Goal: Task Accomplishment & Management: Use online tool/utility

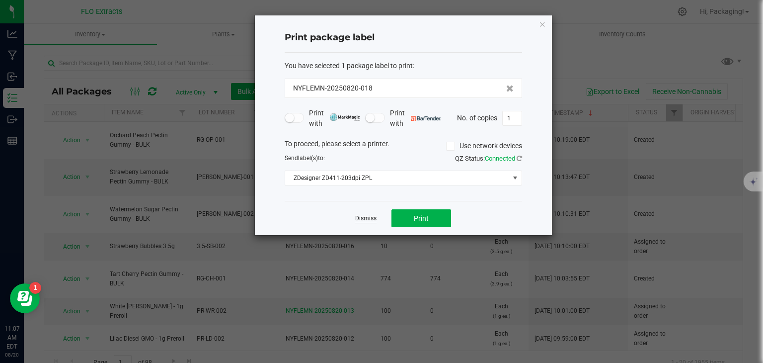
click at [366, 217] on link "Dismiss" at bounding box center [365, 218] width 21 height 8
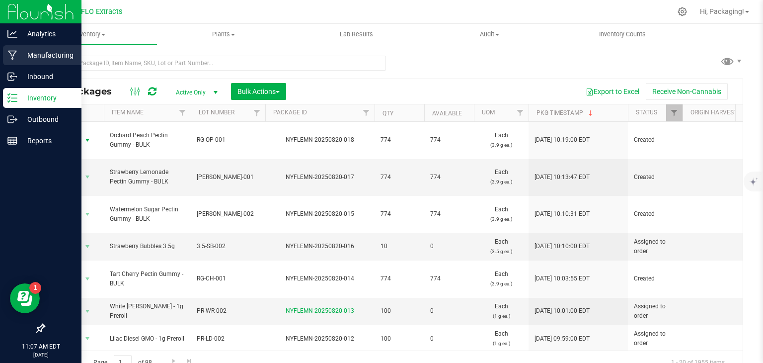
click at [42, 56] on p "Manufacturing" at bounding box center [47, 55] width 60 height 12
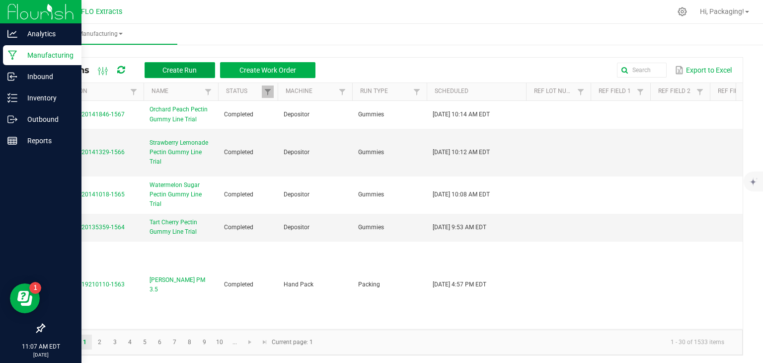
click at [185, 68] on span "Create Run" at bounding box center [179, 70] width 34 height 8
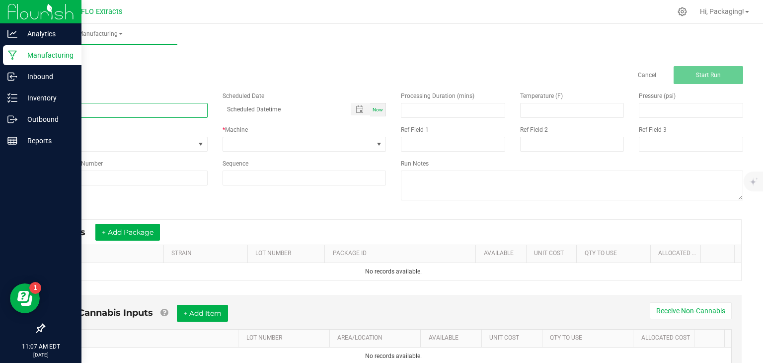
click at [84, 110] on input at bounding box center [126, 110] width 164 height 15
type input "[PERSON_NAME] PM 3.5 [DATE]"
click at [373, 111] on span "Now" at bounding box center [378, 109] width 10 height 5
type input "[DATE] 11:08 AM"
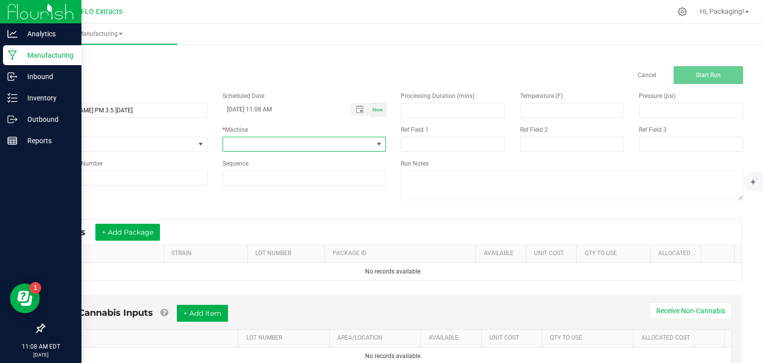
click at [376, 141] on span at bounding box center [379, 144] width 8 height 8
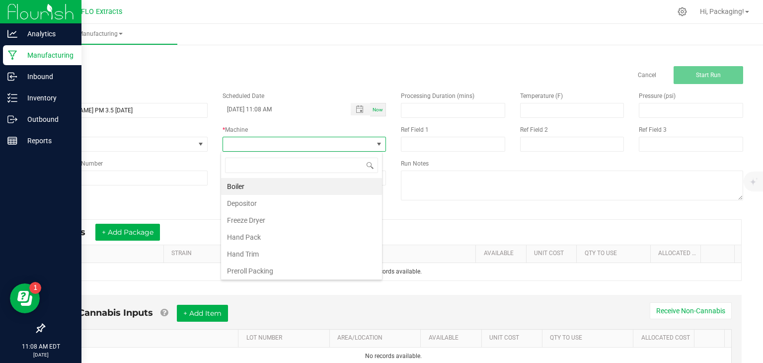
scroll to position [14, 161]
click at [272, 234] on li "Hand Pack" at bounding box center [301, 237] width 161 height 17
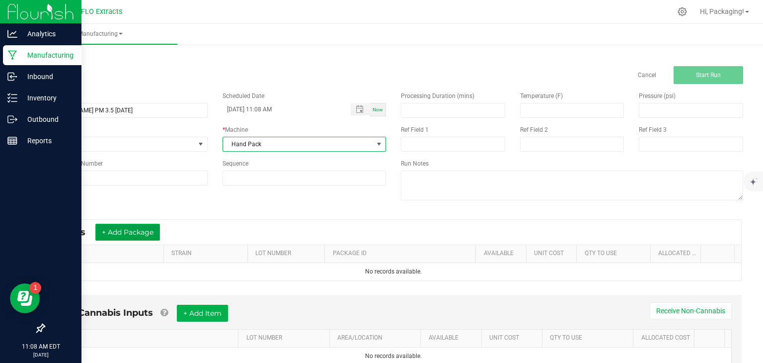
click at [142, 229] on button "+ Add Package" at bounding box center [127, 232] width 65 height 17
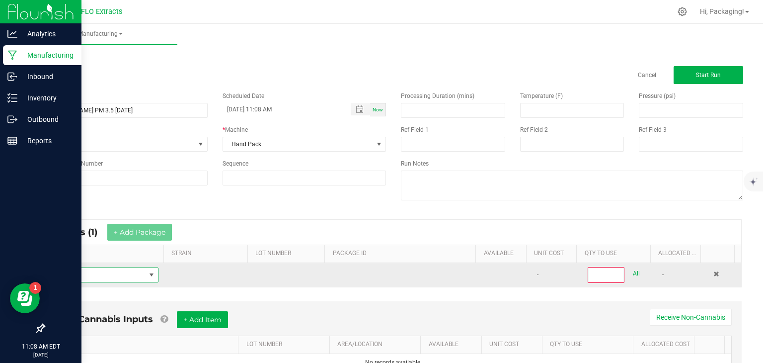
click at [148, 276] on span "NO DATA FOUND" at bounding box center [152, 275] width 8 height 8
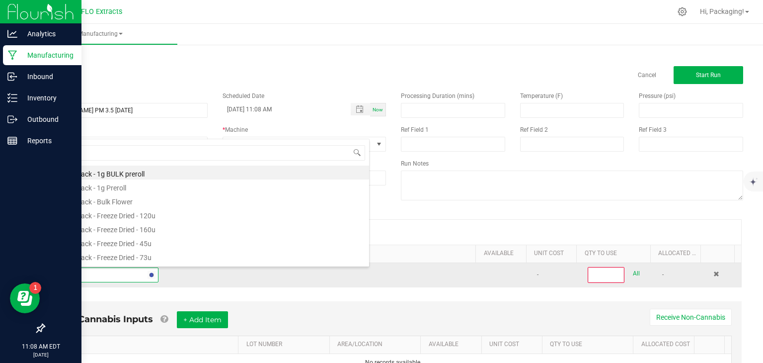
type input "PEACH"
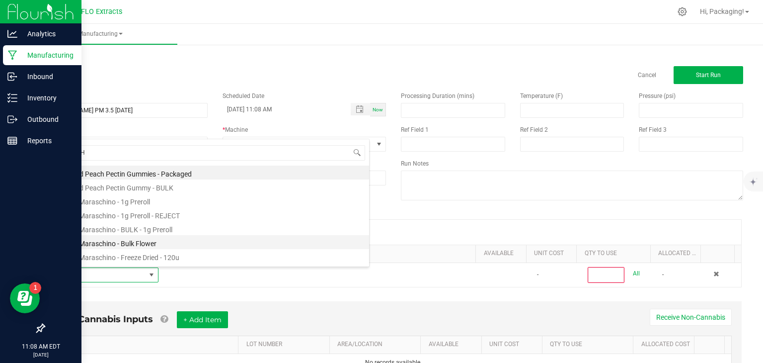
click at [164, 243] on li "Peach Maraschino - Bulk Flower" at bounding box center [210, 242] width 317 height 14
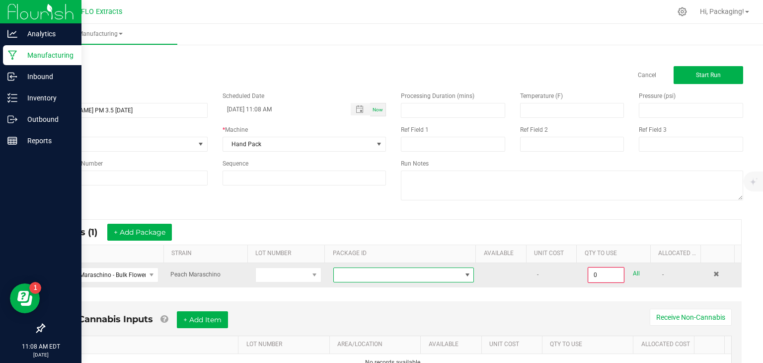
click at [464, 275] on span at bounding box center [468, 275] width 8 height 8
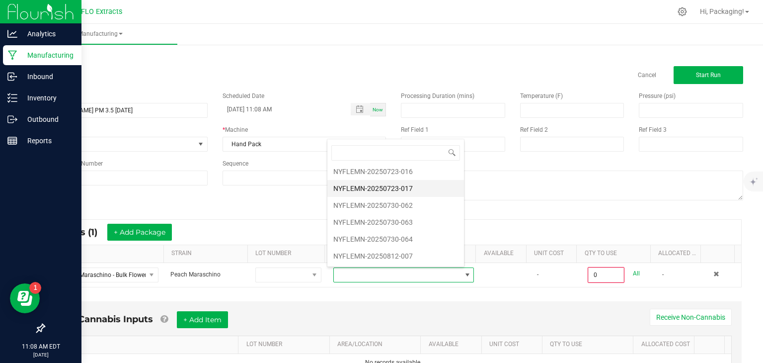
scroll to position [68, 0]
click at [388, 239] on li "NYFLEMN-20250812-007" at bounding box center [395, 241] width 137 height 17
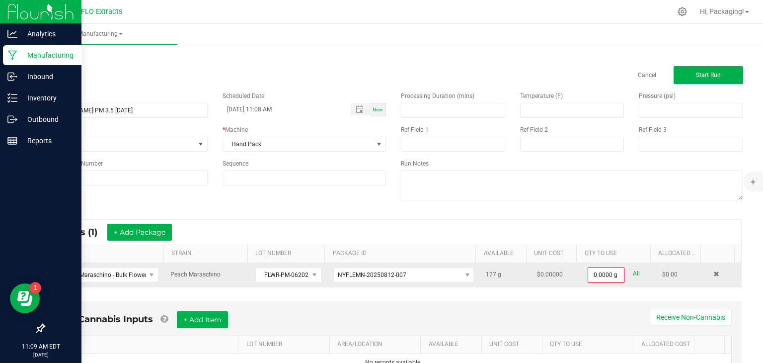
click at [633, 272] on link "All" at bounding box center [636, 273] width 7 height 13
type input "177.0000 g"
click at [139, 227] on button "+ Add Package" at bounding box center [139, 232] width 65 height 17
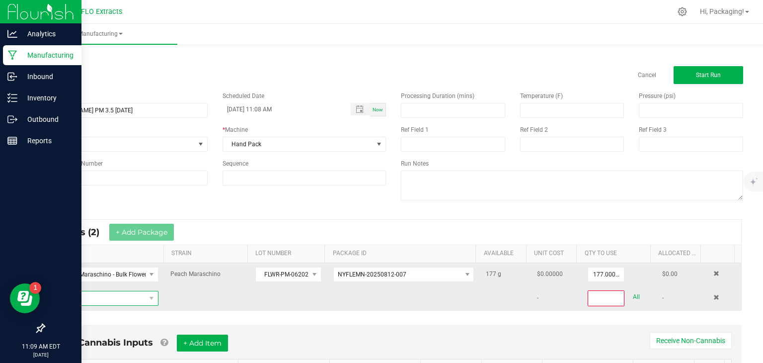
click at [64, 299] on span "NO DATA FOUND" at bounding box center [98, 298] width 93 height 14
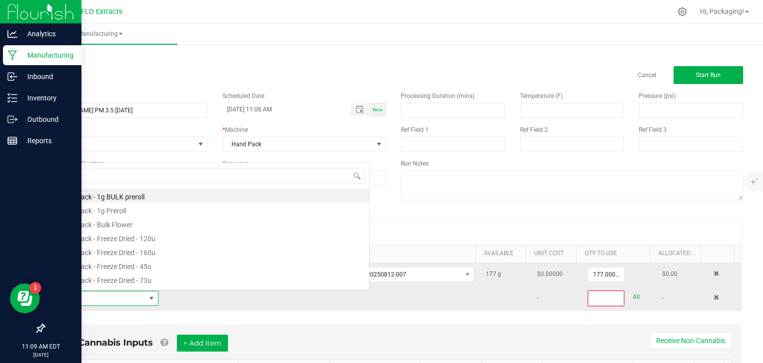
scroll to position [14, 103]
type input "PEACH"
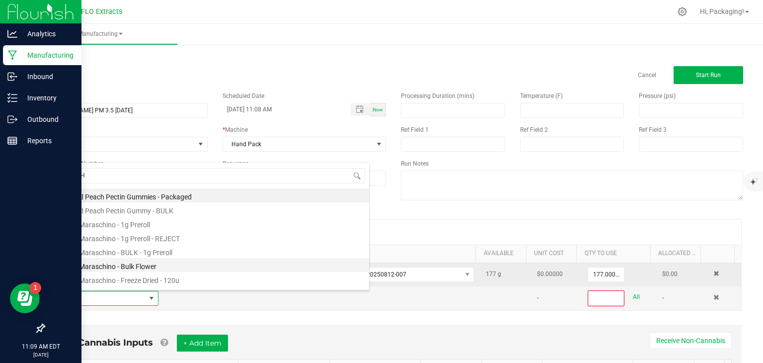
click at [96, 270] on li "Peach Maraschino - Bulk Flower" at bounding box center [210, 265] width 317 height 14
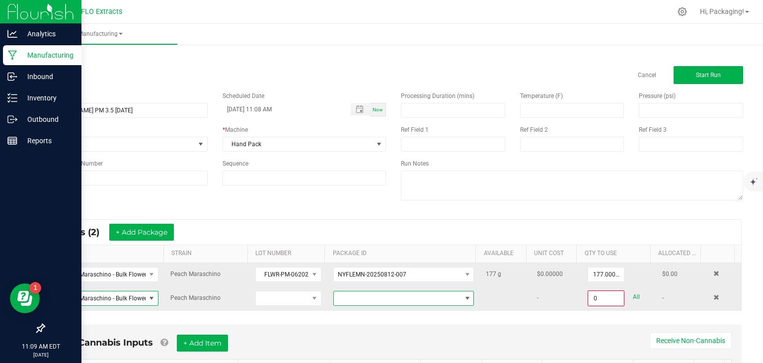
click at [464, 297] on span at bounding box center [468, 298] width 8 height 8
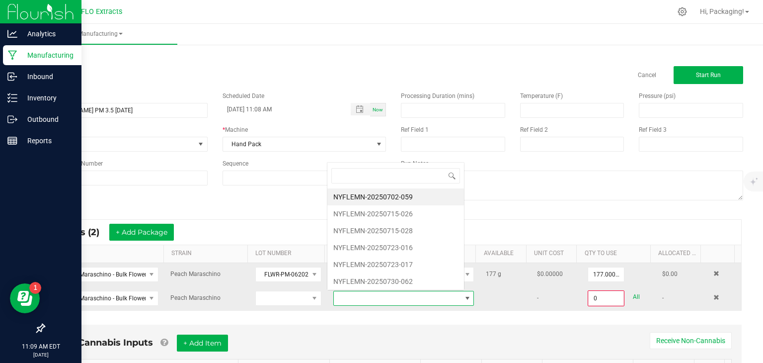
scroll to position [14, 135]
click at [413, 230] on li "NYFLEMN-20250715-028" at bounding box center [395, 230] width 137 height 17
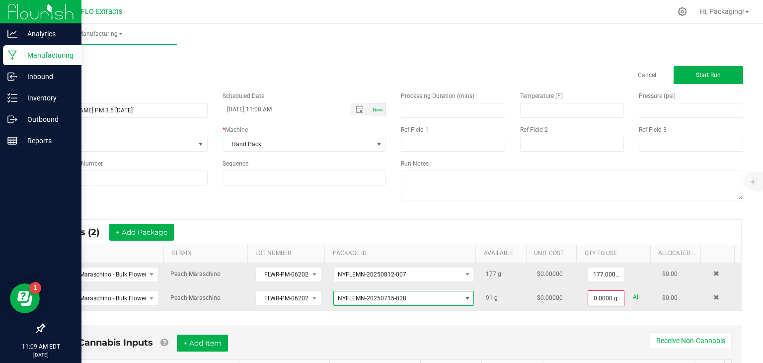
click at [633, 297] on link "All" at bounding box center [636, 296] width 7 height 13
type input "91.0000 g"
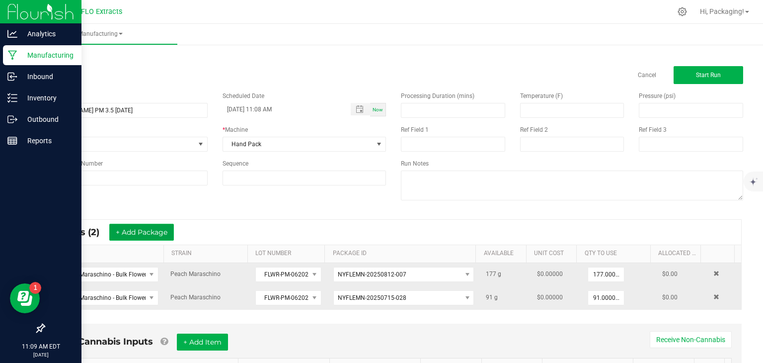
click at [159, 235] on button "+ Add Package" at bounding box center [141, 232] width 65 height 17
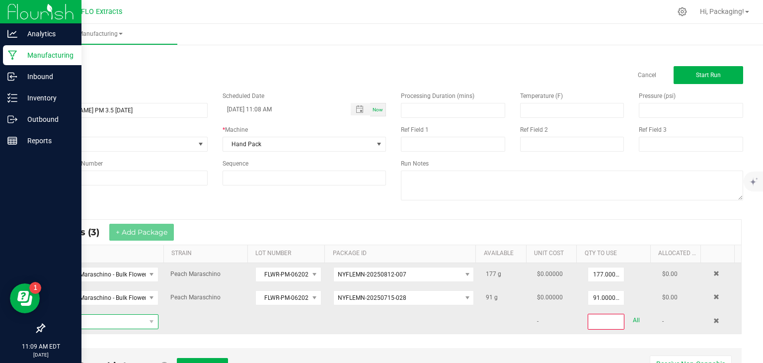
click at [93, 319] on span "NO DATA FOUND" at bounding box center [98, 321] width 93 height 14
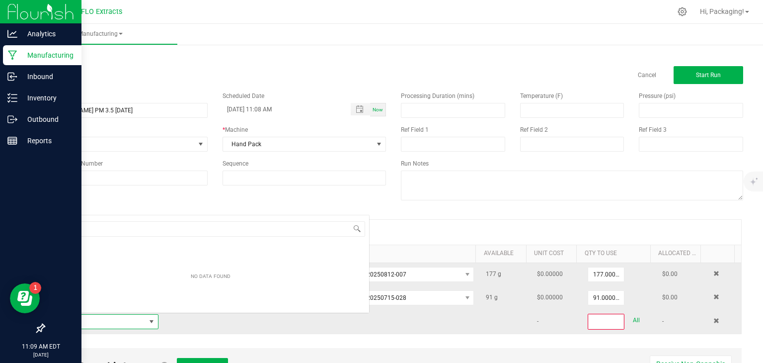
scroll to position [14, 103]
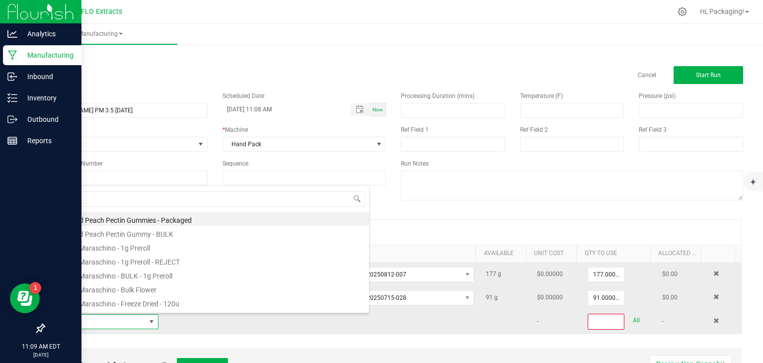
type input "PEACH"
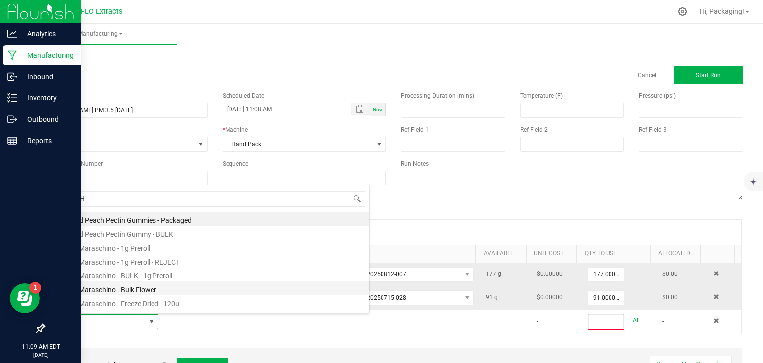
click at [91, 291] on li "Peach Maraschino - Bulk Flower" at bounding box center [210, 288] width 317 height 14
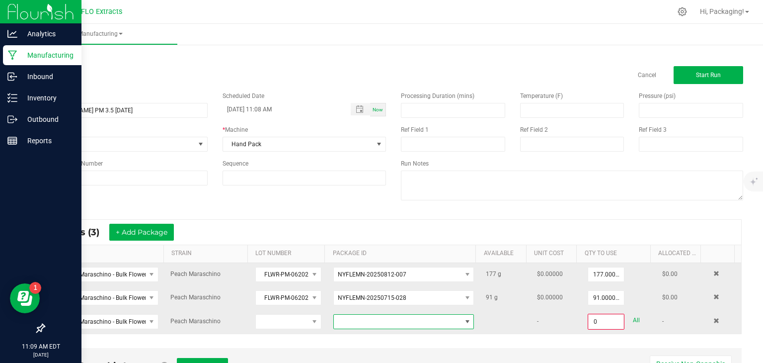
click at [464, 321] on span at bounding box center [468, 321] width 8 height 8
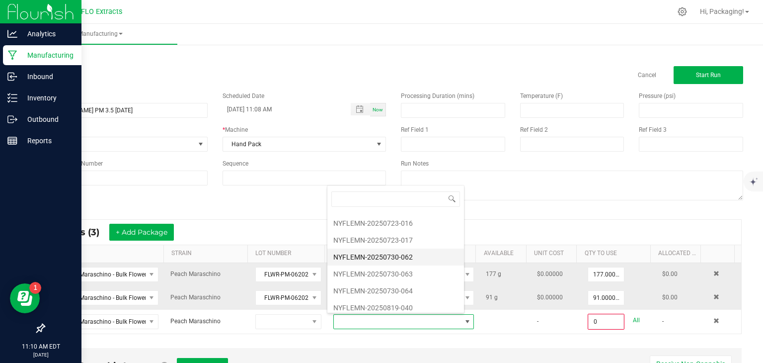
scroll to position [34, 0]
click at [403, 303] on li "NYFLEMN-20250819-040" at bounding box center [395, 304] width 137 height 17
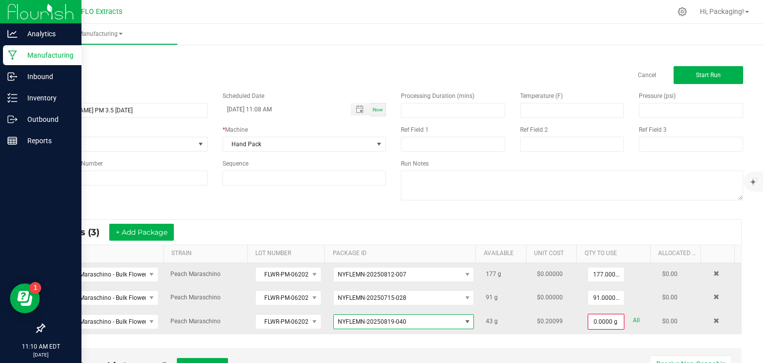
click at [633, 319] on link "All" at bounding box center [636, 319] width 7 height 13
type input "43.0000 g"
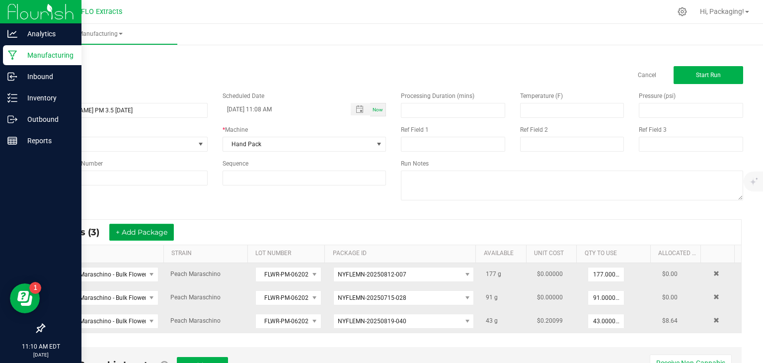
click at [149, 235] on button "+ Add Package" at bounding box center [141, 232] width 65 height 17
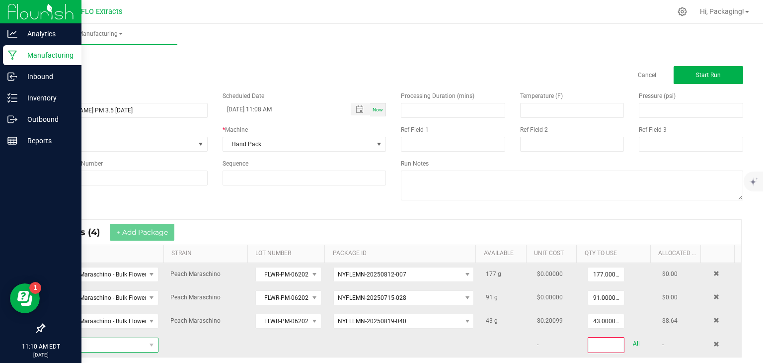
click at [146, 347] on span "NO DATA FOUND" at bounding box center [152, 345] width 12 height 14
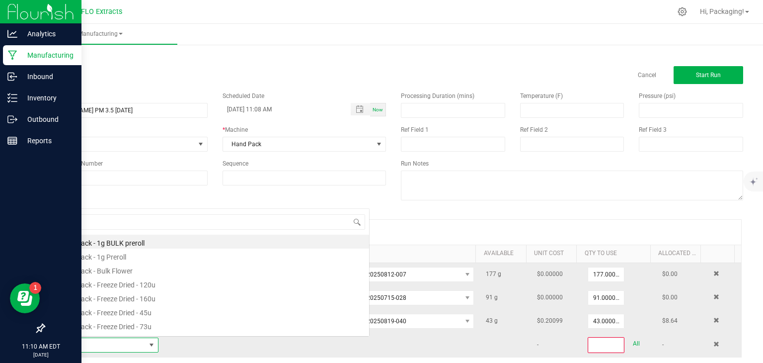
scroll to position [14, 103]
type input "PEACH"
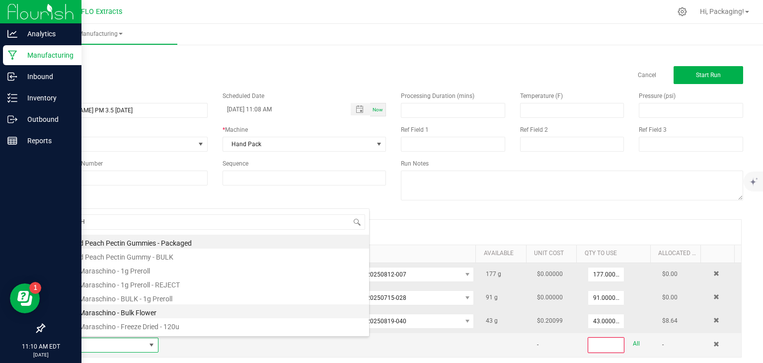
click at [141, 314] on li "Peach Maraschino - Bulk Flower" at bounding box center [210, 311] width 317 height 14
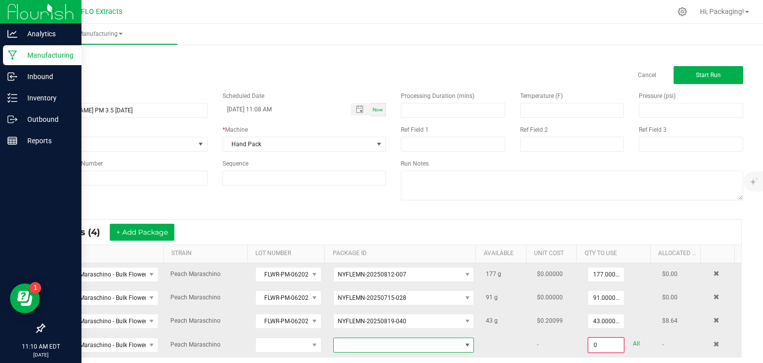
click at [464, 344] on span at bounding box center [468, 345] width 8 height 8
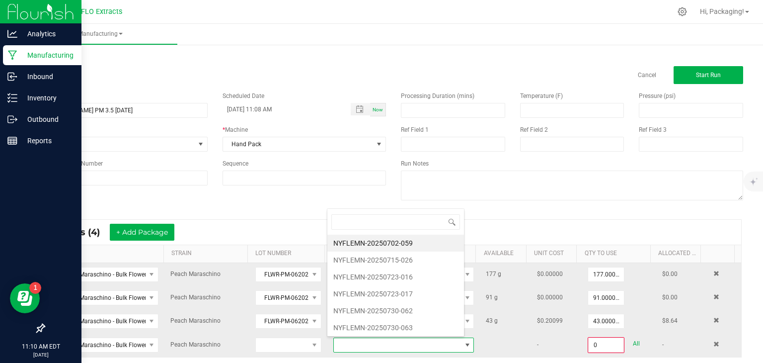
scroll to position [14, 135]
click at [429, 324] on li "NYFLEMN-20250730-063" at bounding box center [395, 327] width 137 height 17
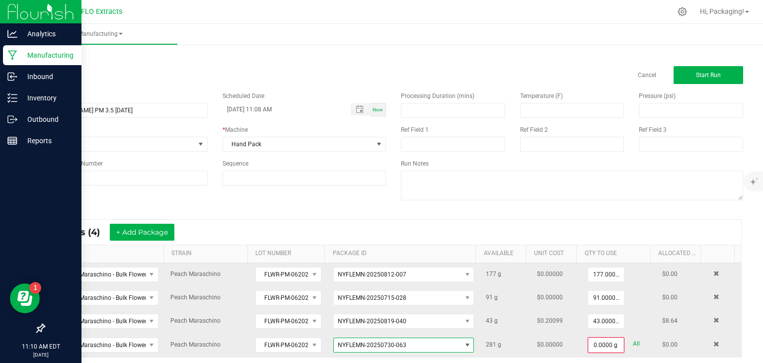
click at [633, 342] on link "All" at bounding box center [636, 343] width 7 height 13
type input "281.0000 g"
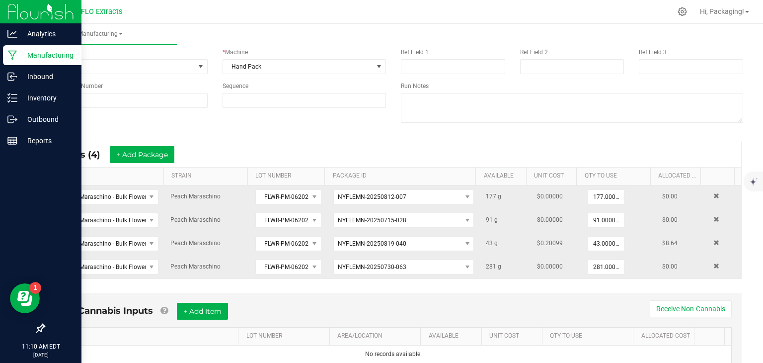
scroll to position [114, 0]
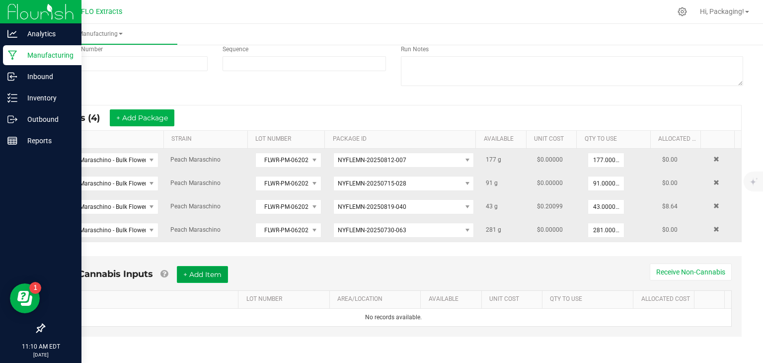
click at [202, 271] on button "+ Add Item" at bounding box center [202, 274] width 51 height 17
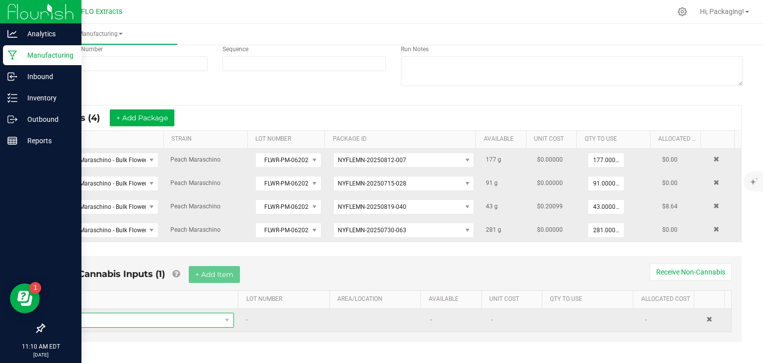
click at [135, 319] on span "NO DATA FOUND" at bounding box center [141, 320] width 159 height 14
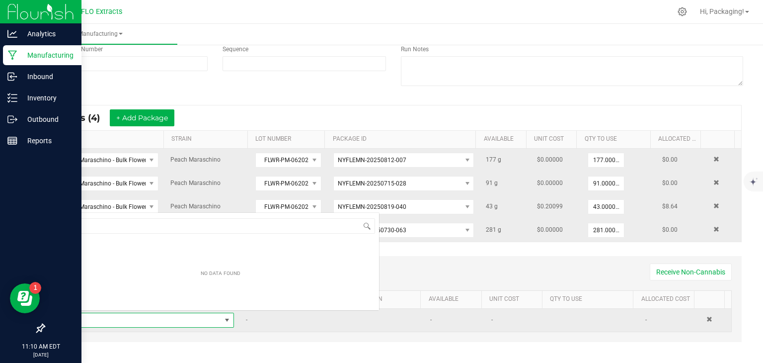
scroll to position [14, 166]
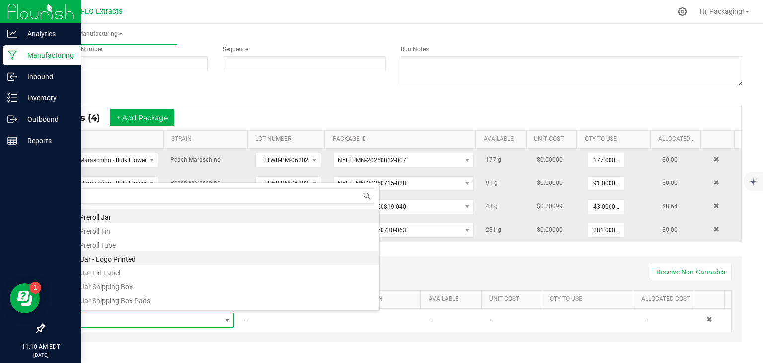
click at [133, 257] on li "1/8 Jar - Logo Printed" at bounding box center [220, 257] width 317 height 14
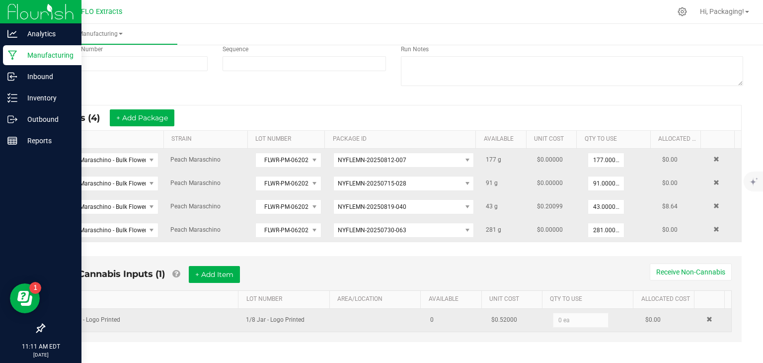
click at [566, 316] on kendo-numerictextbox "0 ea" at bounding box center [581, 319] width 56 height 15
click at [706, 316] on span at bounding box center [709, 319] width 6 height 6
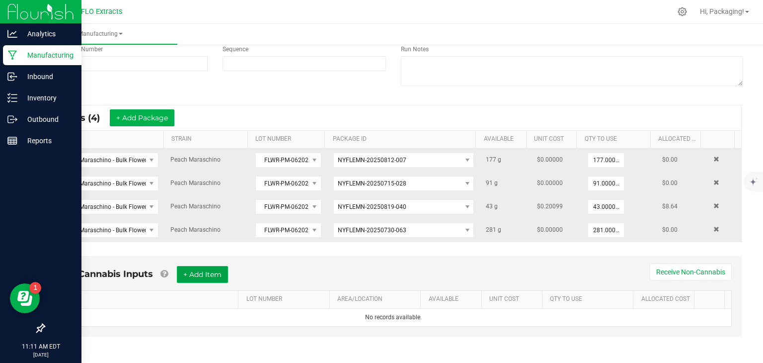
click at [212, 271] on button "+ Add Item" at bounding box center [202, 274] width 51 height 17
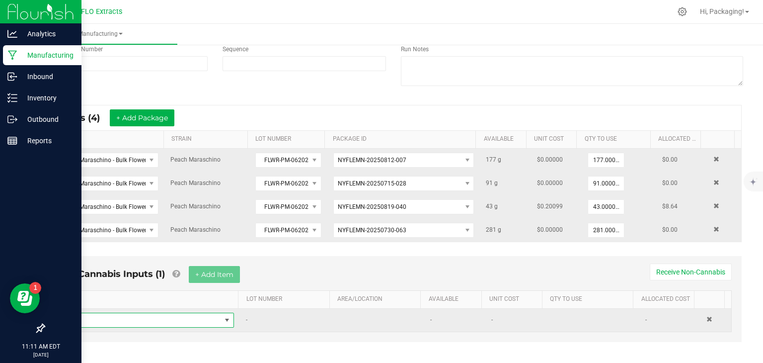
click at [223, 316] on span "NO DATA FOUND" at bounding box center [227, 320] width 8 height 8
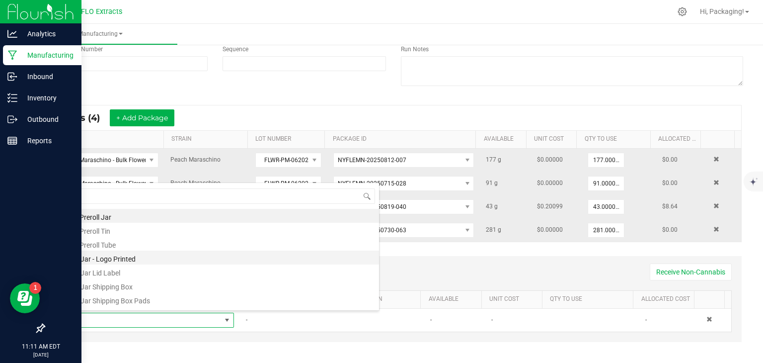
click at [190, 259] on li "1/8 Jar - Logo Printed" at bounding box center [220, 257] width 317 height 14
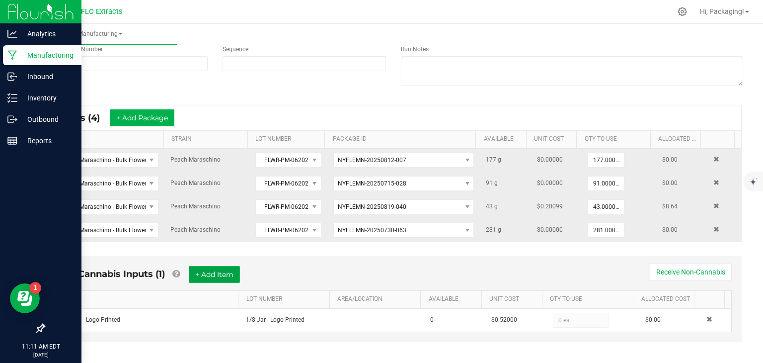
click at [214, 272] on button "+ Add Item" at bounding box center [214, 274] width 51 height 17
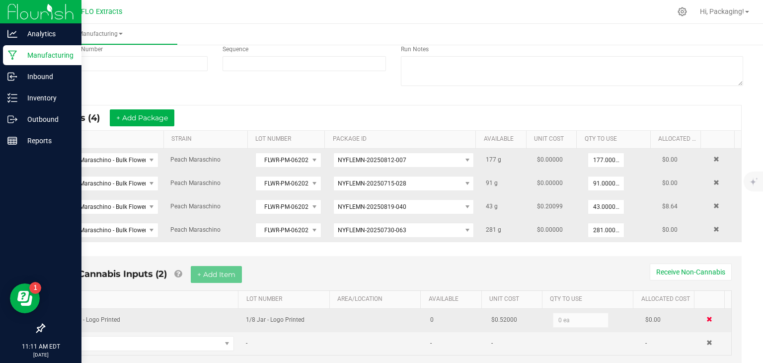
click at [706, 316] on span at bounding box center [709, 319] width 6 height 6
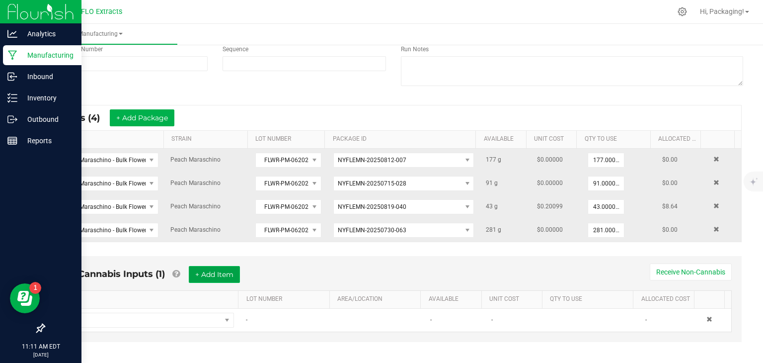
click at [200, 273] on button "+ Add Item" at bounding box center [214, 274] width 51 height 17
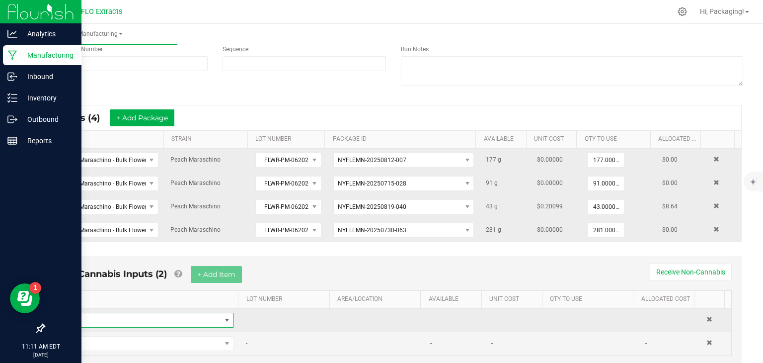
click at [223, 316] on span "NO DATA FOUND" at bounding box center [227, 320] width 8 height 8
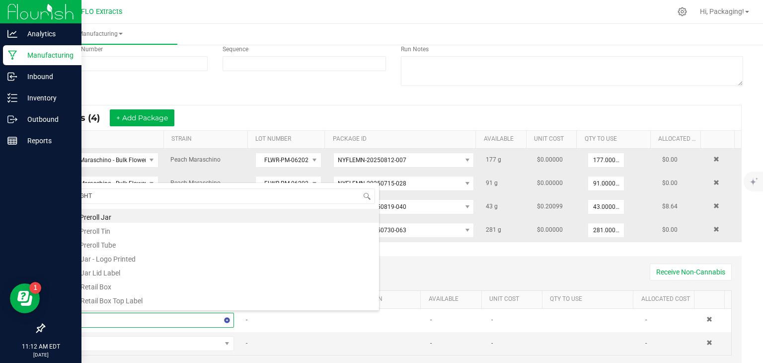
type input "EIGHTH"
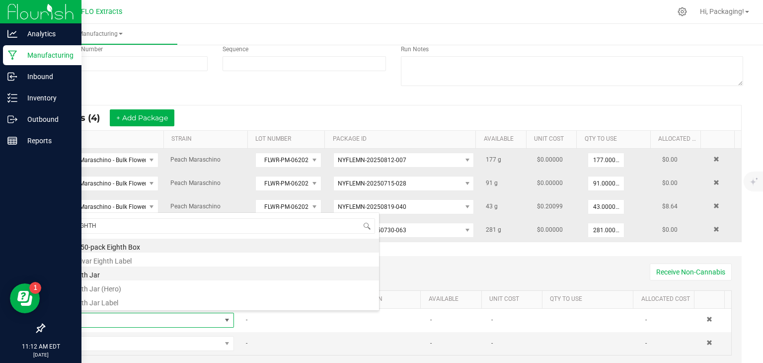
click at [119, 274] on li "Eighth Jar" at bounding box center [220, 273] width 317 height 14
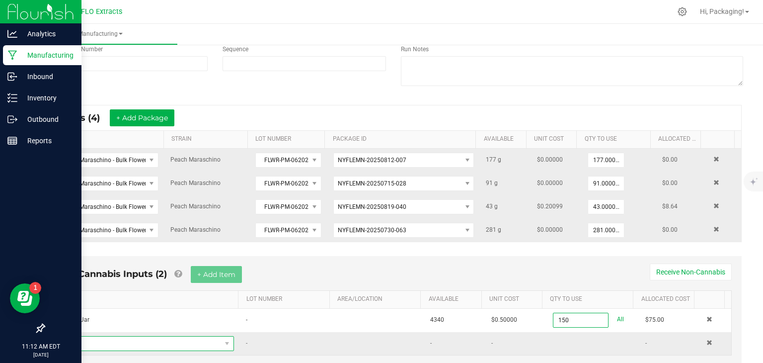
type input "150 ea"
click at [143, 344] on span "NO DATA FOUND" at bounding box center [141, 343] width 159 height 14
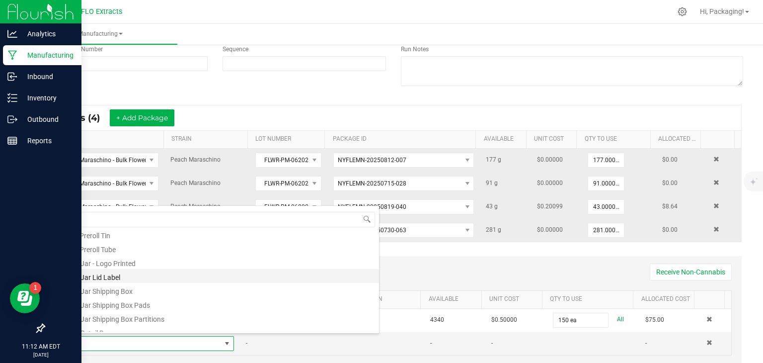
scroll to position [9, 0]
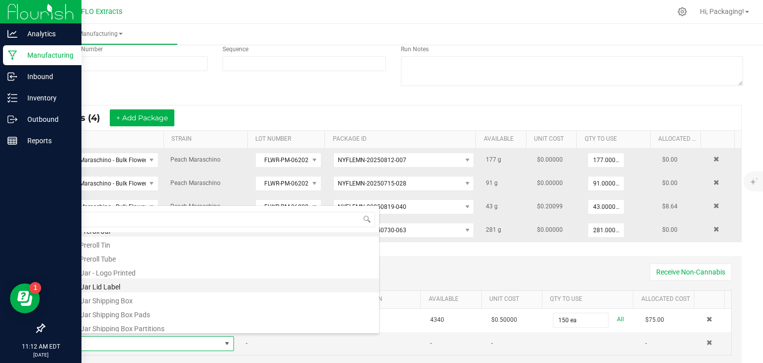
click at [123, 290] on li "1/8 Jar Lid Label" at bounding box center [220, 285] width 317 height 14
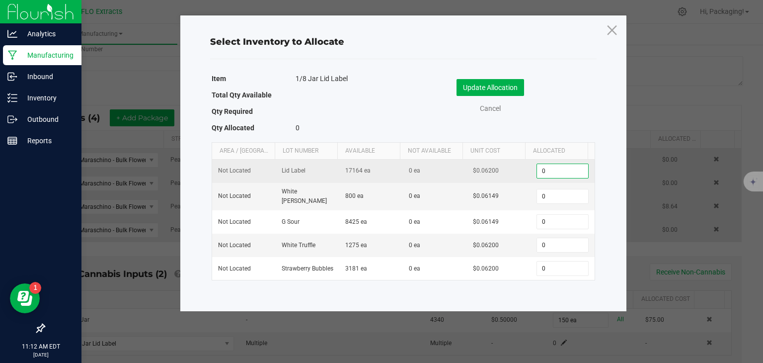
click at [552, 166] on input "0" at bounding box center [562, 171] width 51 height 14
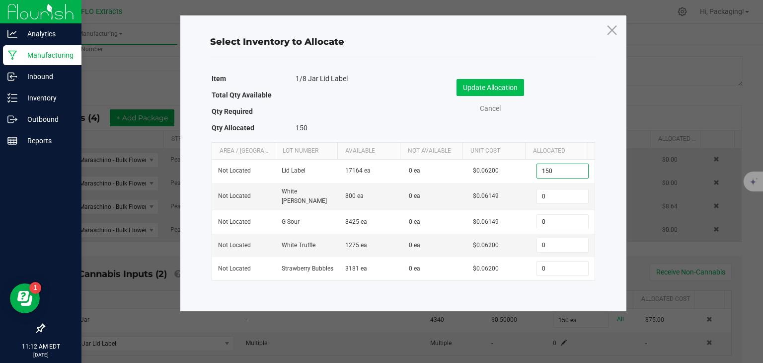
type input "150"
click at [505, 87] on button "Update Allocation" at bounding box center [491, 87] width 68 height 17
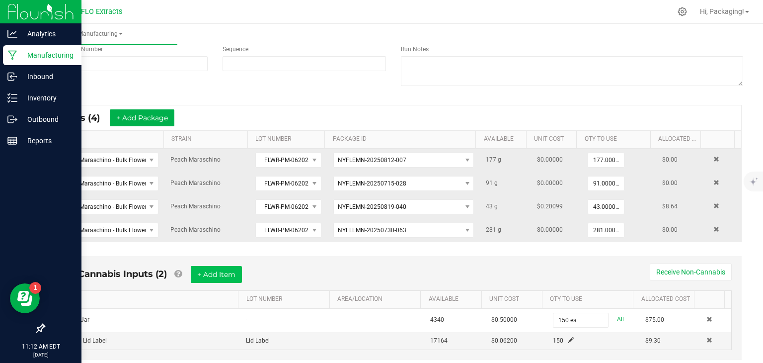
scroll to position [137, 0]
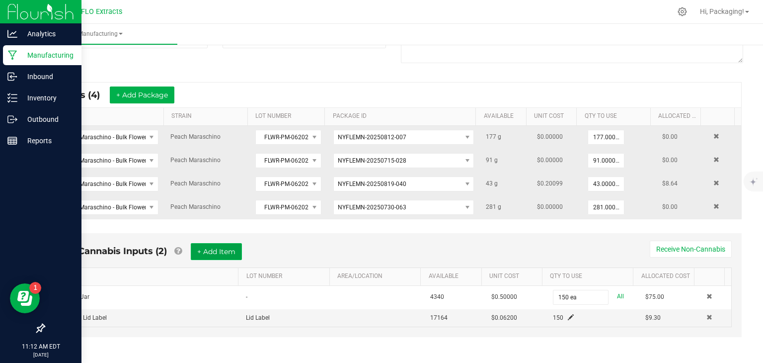
click at [214, 251] on button "+ Add Item" at bounding box center [216, 251] width 51 height 17
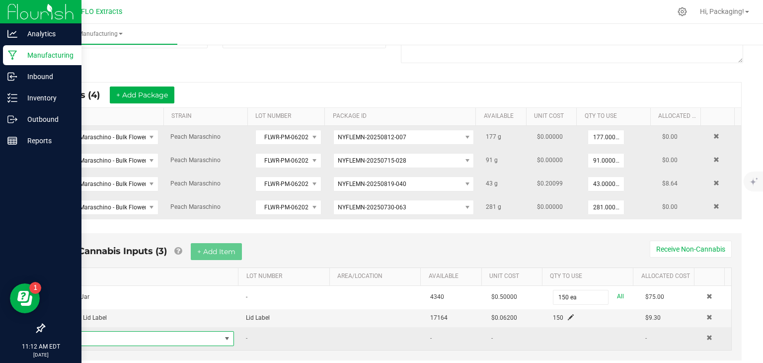
click at [224, 334] on span "NO DATA FOUND" at bounding box center [227, 338] width 8 height 8
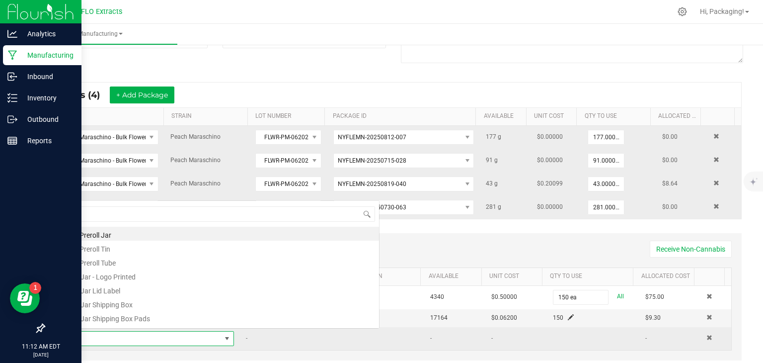
scroll to position [14, 166]
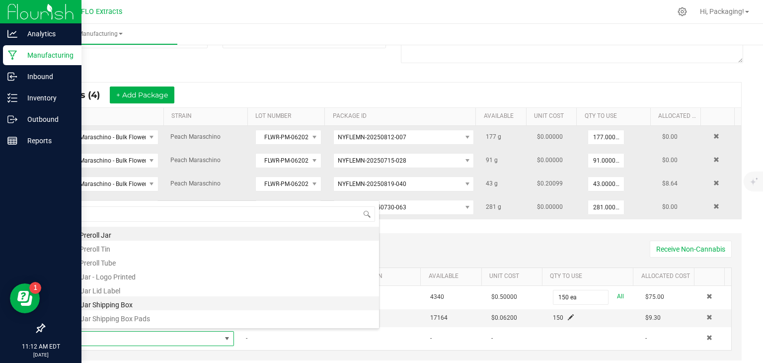
click at [210, 305] on li "1/8 Jar Shipping Box" at bounding box center [220, 303] width 317 height 14
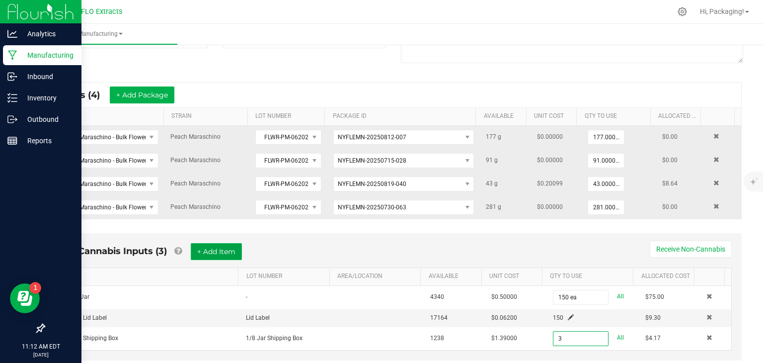
type input "3 ea"
click at [211, 252] on button "+ Add Item" at bounding box center [216, 251] width 51 height 17
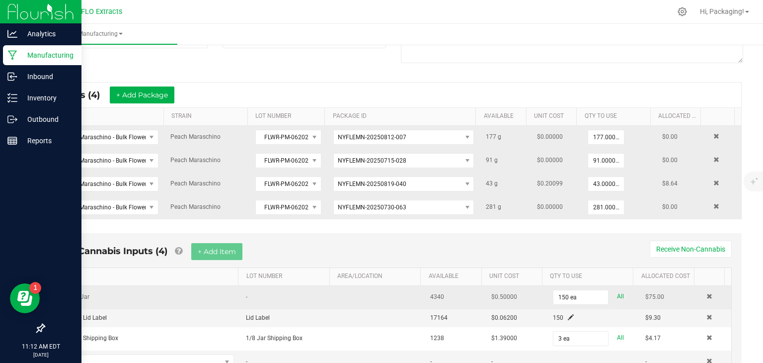
scroll to position [183, 0]
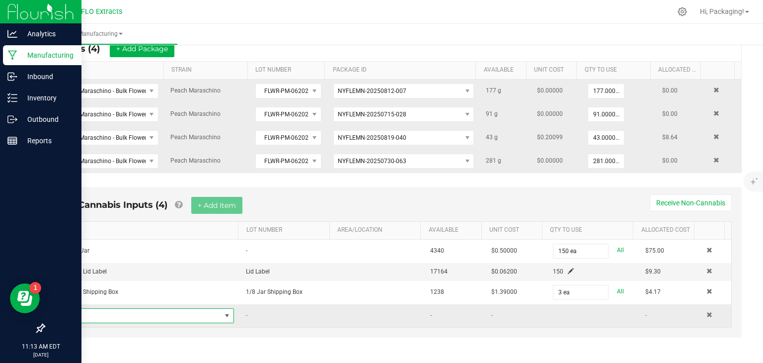
click at [223, 312] on span "NO DATA FOUND" at bounding box center [227, 315] width 8 height 8
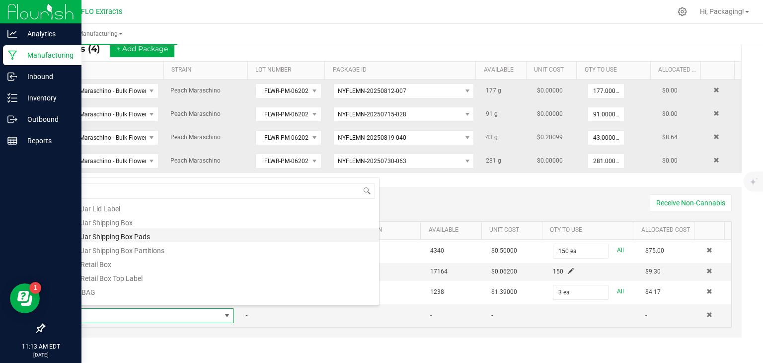
scroll to position [60, 0]
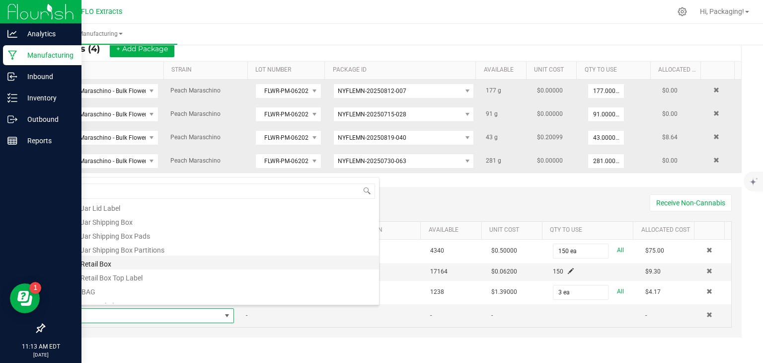
click at [183, 261] on li "1/8 Retail Box" at bounding box center [220, 262] width 317 height 14
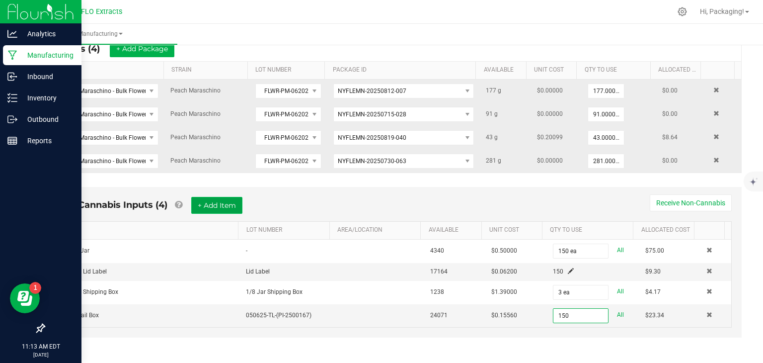
type input "150 ea"
click at [210, 201] on button "+ Add Item" at bounding box center [216, 205] width 51 height 17
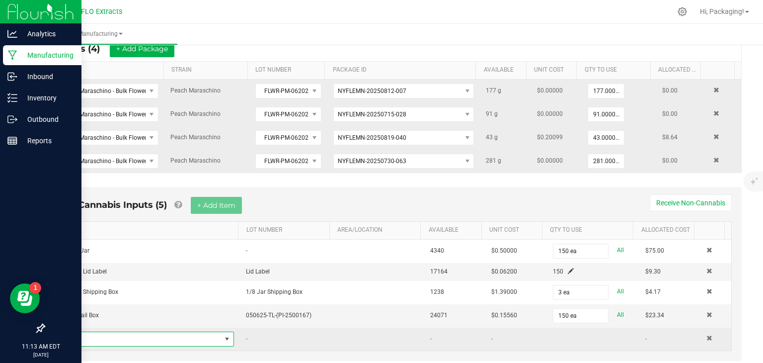
click at [224, 335] on span "NO DATA FOUND" at bounding box center [227, 339] width 8 height 8
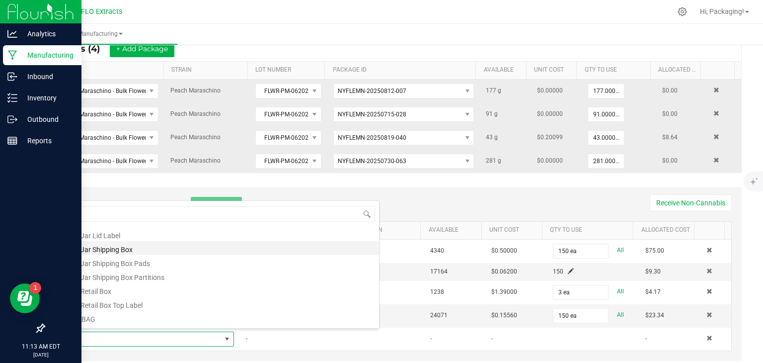
scroll to position [56, 0]
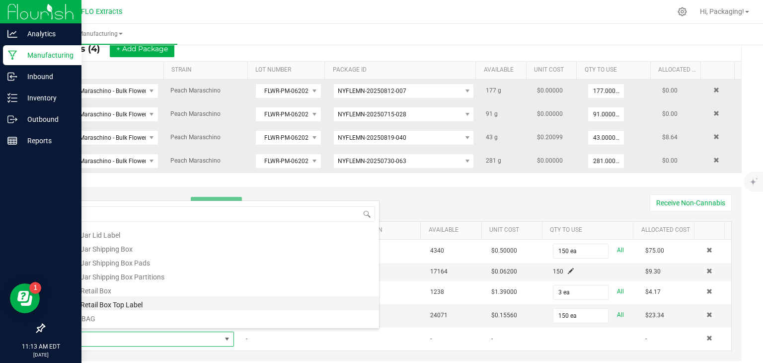
click at [155, 305] on li "1/8 Retail Box Top Label" at bounding box center [220, 303] width 317 height 14
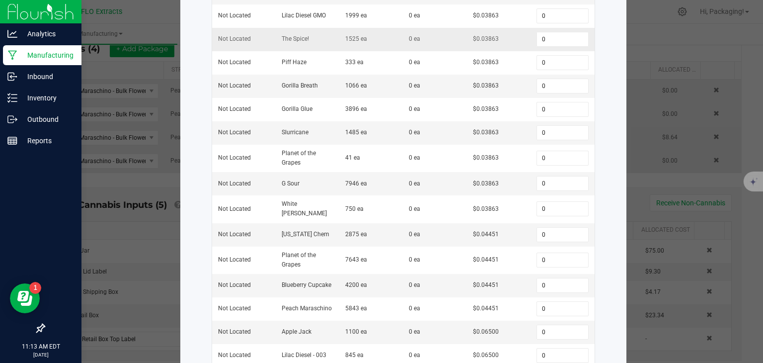
scroll to position [203, 0]
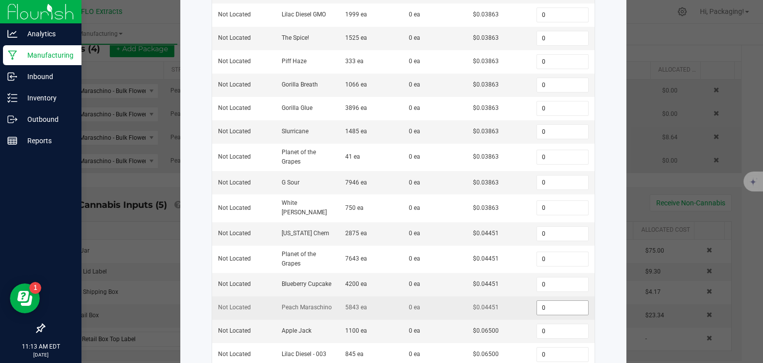
click at [547, 301] on input "0" at bounding box center [562, 308] width 51 height 14
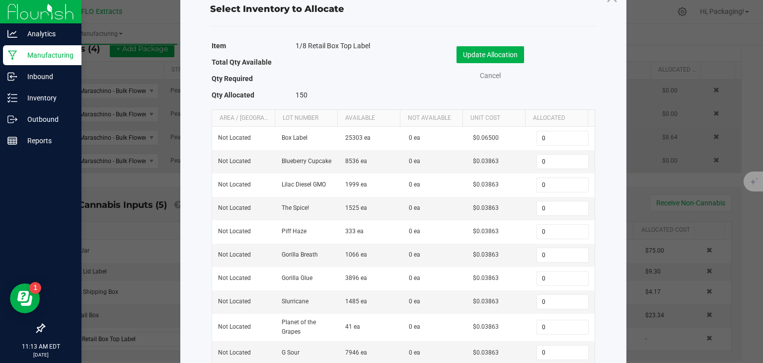
scroll to position [25, 0]
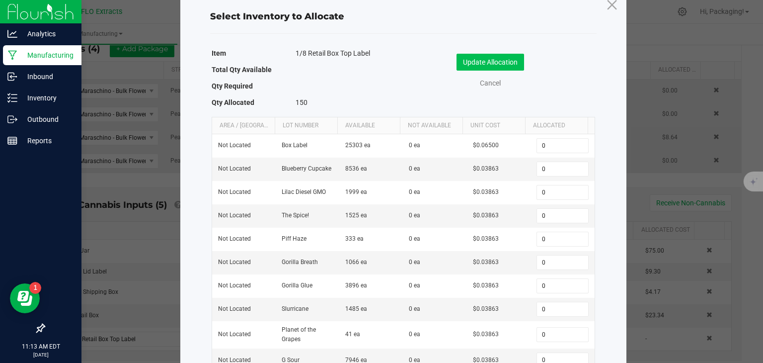
type input "150"
click at [502, 61] on button "Update Allocation" at bounding box center [491, 62] width 68 height 17
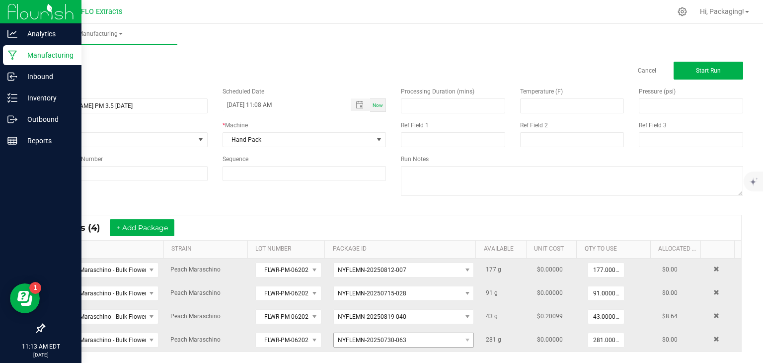
scroll to position [0, 0]
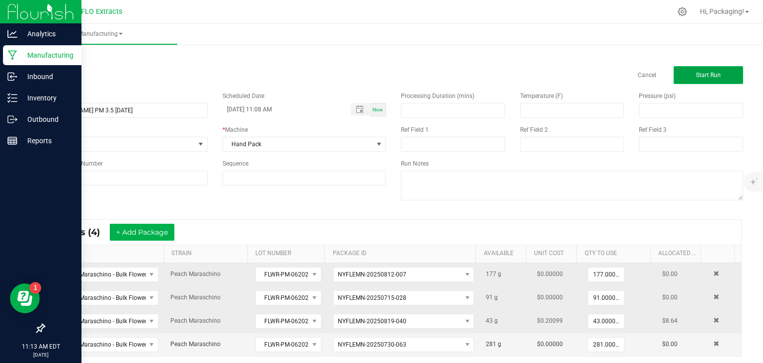
click at [700, 77] on span "Start Run" at bounding box center [708, 75] width 25 height 7
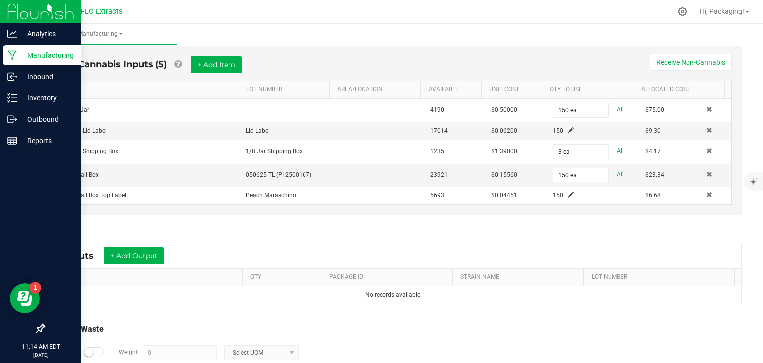
scroll to position [396, 0]
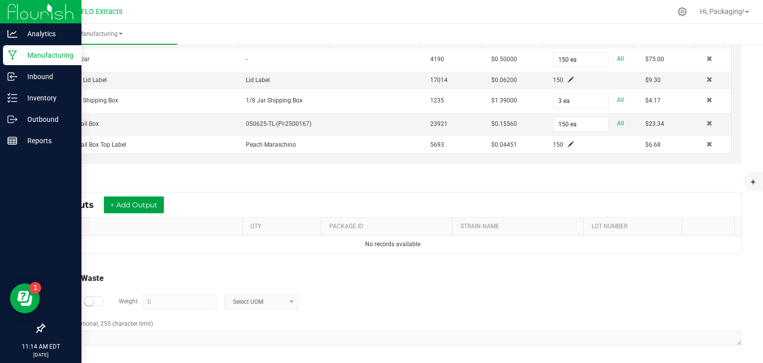
click at [139, 201] on button "+ Add Output" at bounding box center [134, 204] width 60 height 17
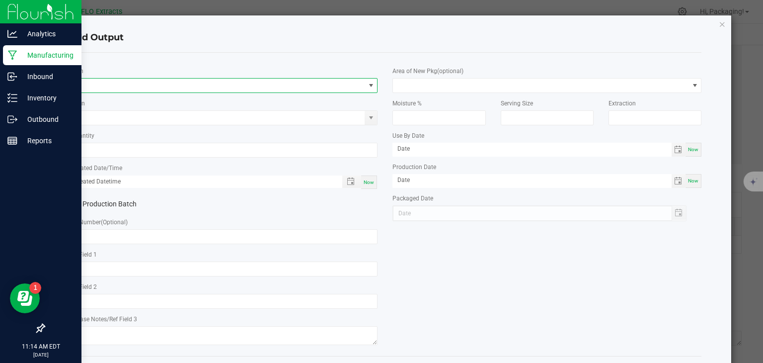
click at [88, 82] on span "NO DATA FOUND" at bounding box center [218, 85] width 296 height 14
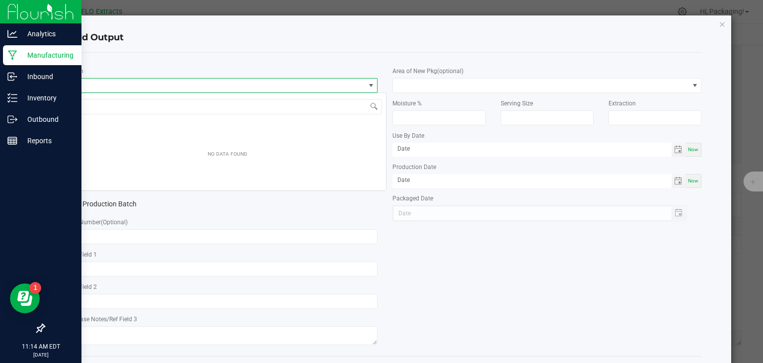
click at [88, 82] on span "NO DATA FOUND" at bounding box center [218, 85] width 296 height 14
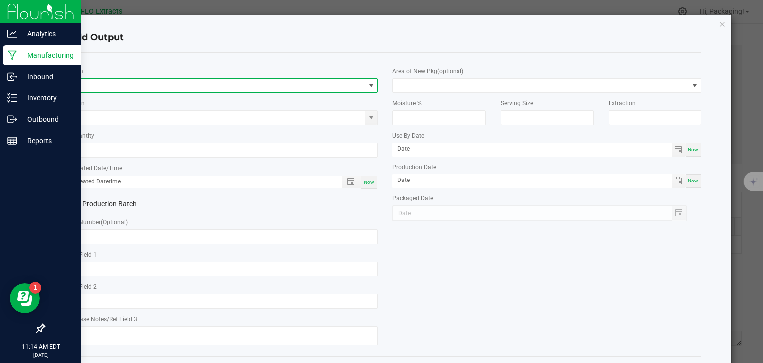
click at [88, 82] on span at bounding box center [218, 85] width 296 height 14
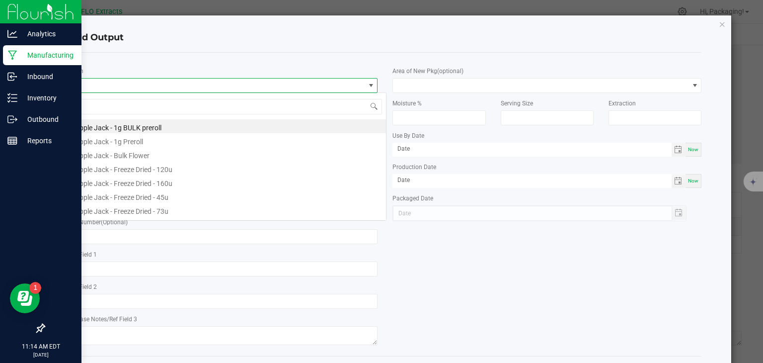
scroll to position [14, 306]
type input "PEACH"
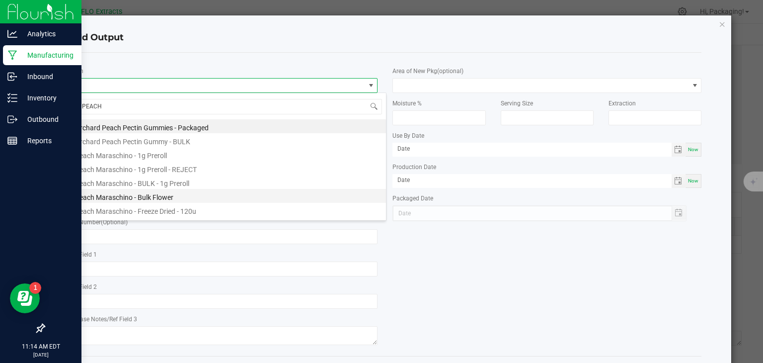
click at [140, 193] on li "Peach Maraschino - Bulk Flower" at bounding box center [227, 196] width 317 height 14
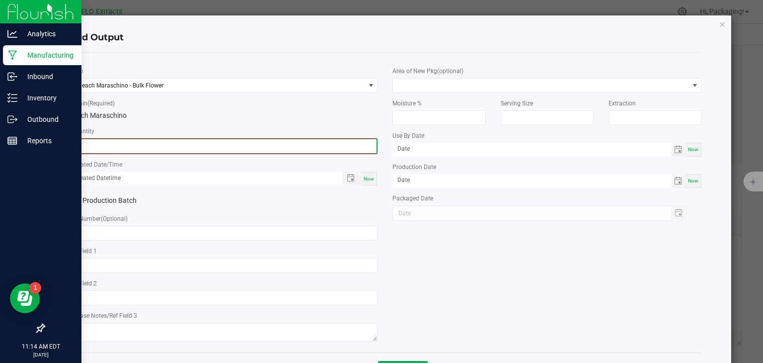
click at [125, 146] on input "0" at bounding box center [223, 146] width 307 height 14
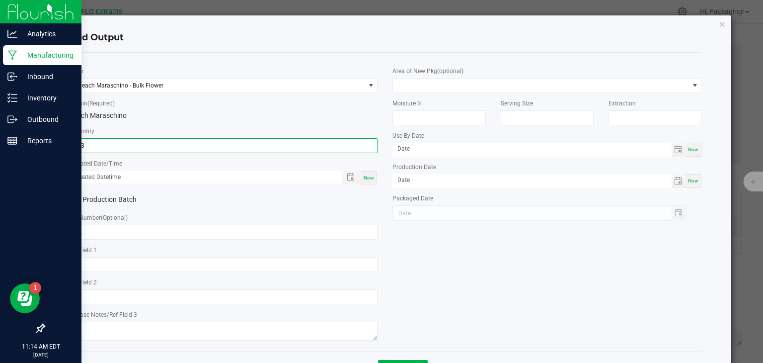
type input "123.0000 g"
click at [370, 173] on div "Now" at bounding box center [369, 177] width 16 height 13
type input "[DATE] 11:14 AM"
type input "[DATE]"
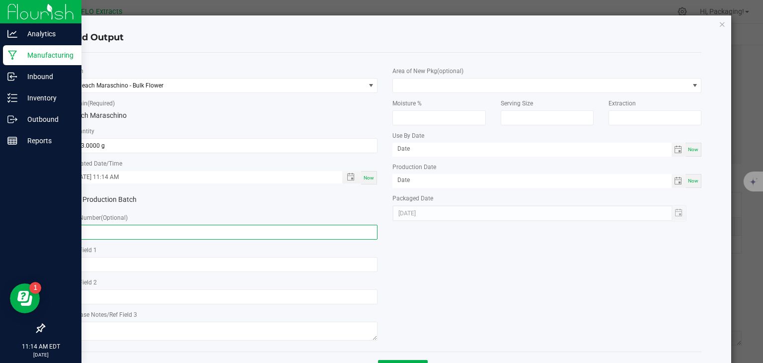
click at [98, 236] on input "text" at bounding box center [223, 232] width 309 height 15
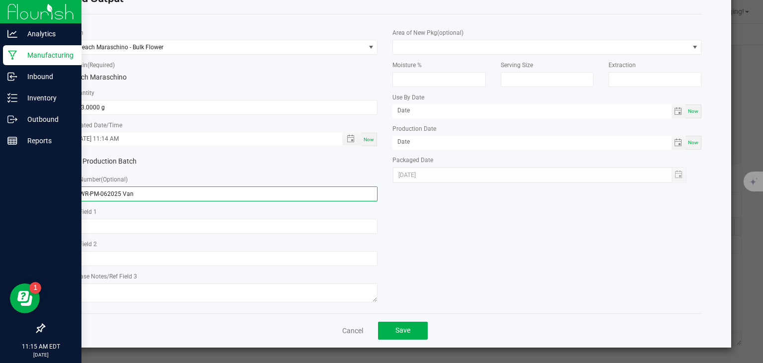
scroll to position [38, 0]
type input "FLWR-PM-062025 Van"
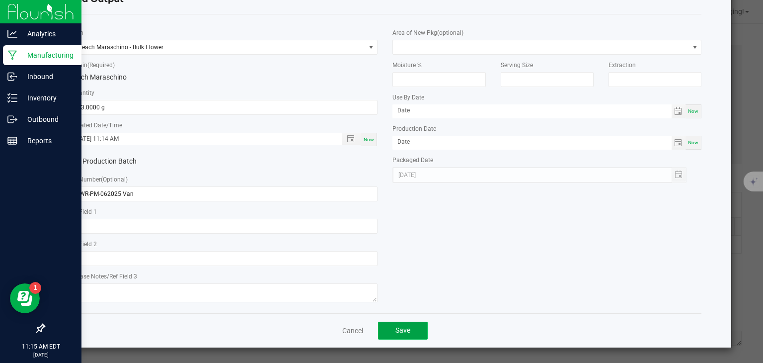
click at [407, 338] on button "Save" at bounding box center [403, 330] width 50 height 18
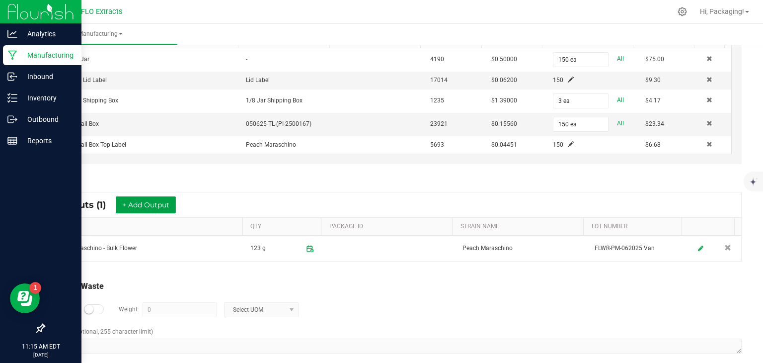
click at [138, 201] on button "+ Add Output" at bounding box center [146, 204] width 60 height 17
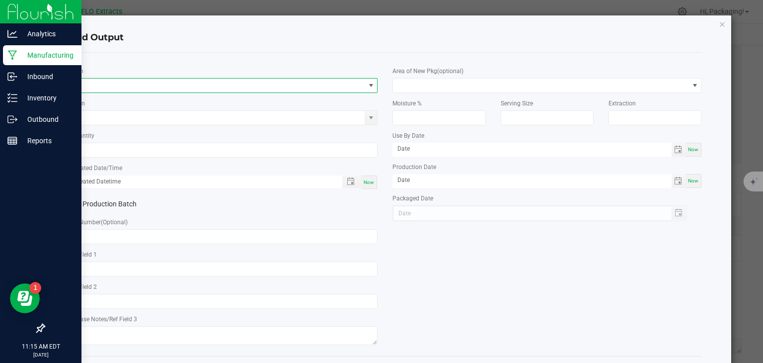
click at [100, 85] on span "NO DATA FOUND" at bounding box center [218, 85] width 296 height 14
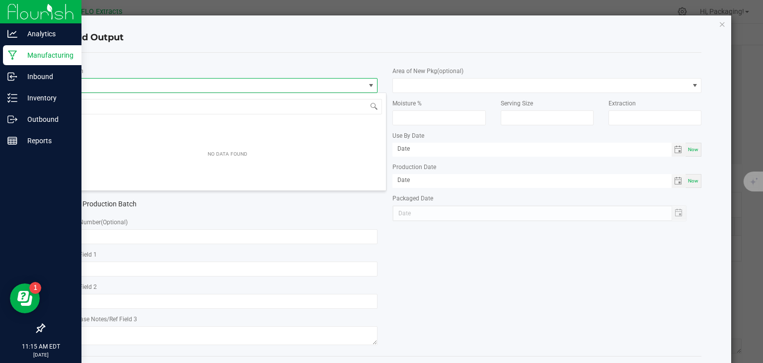
scroll to position [14, 306]
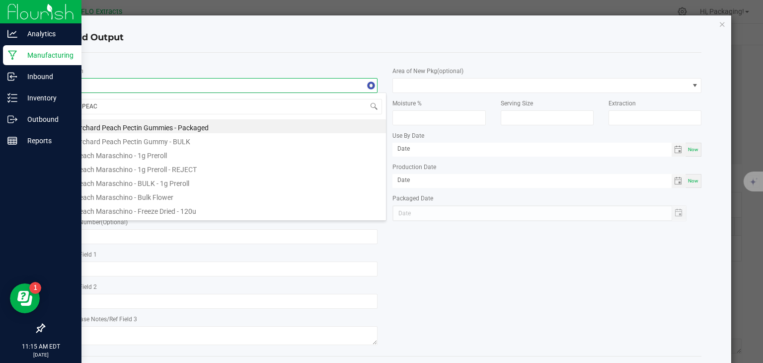
type input "PEACH"
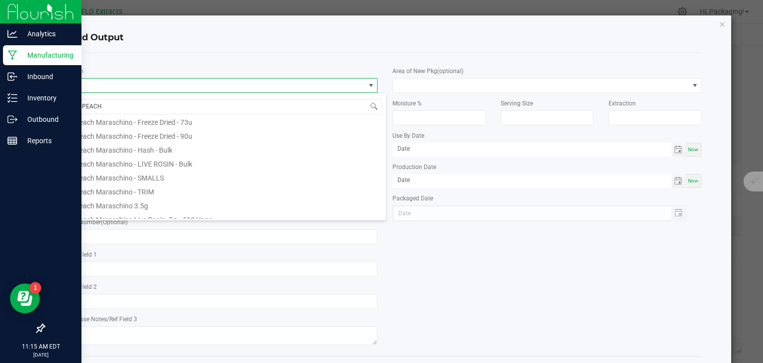
scroll to position [137, 0]
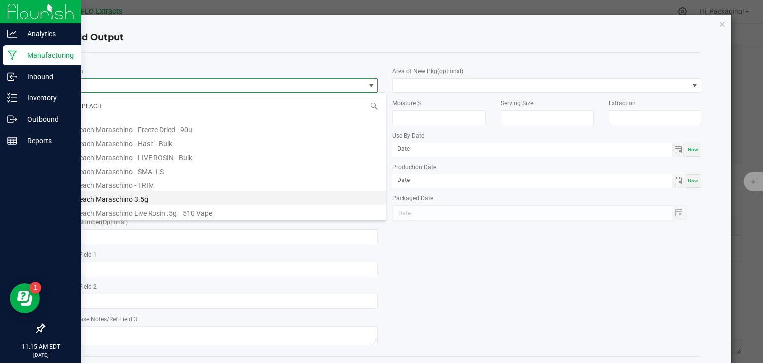
click at [164, 202] on li "Peach Maraschino 3.5g" at bounding box center [227, 198] width 317 height 14
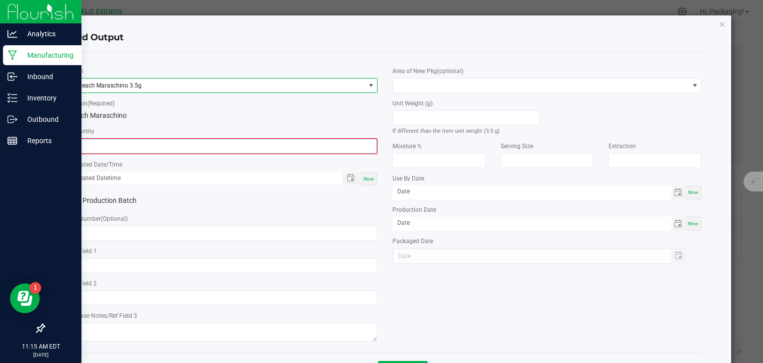
click at [89, 145] on input "0" at bounding box center [223, 146] width 307 height 14
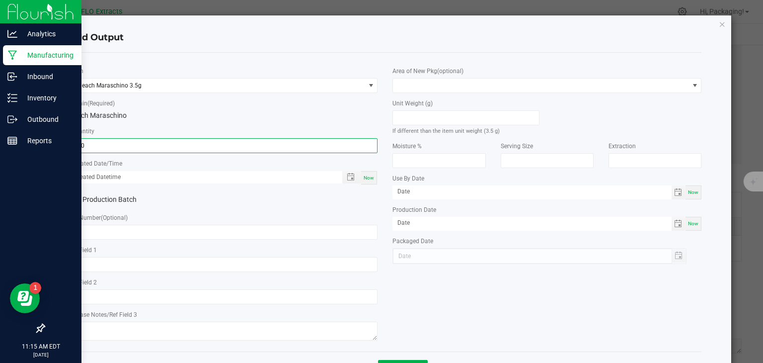
type input "150 ea"
click at [364, 180] on span "Now" at bounding box center [369, 177] width 10 height 5
type input "[DATE] 11:15 AM"
type input "[DATE]"
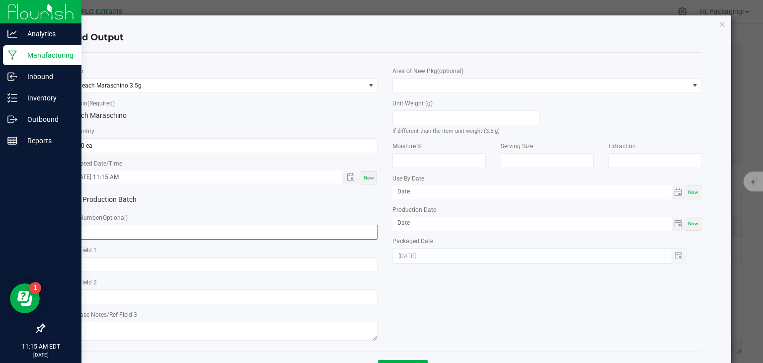
click at [98, 235] on input "text" at bounding box center [223, 232] width 309 height 15
type input "3.5-PM-004"
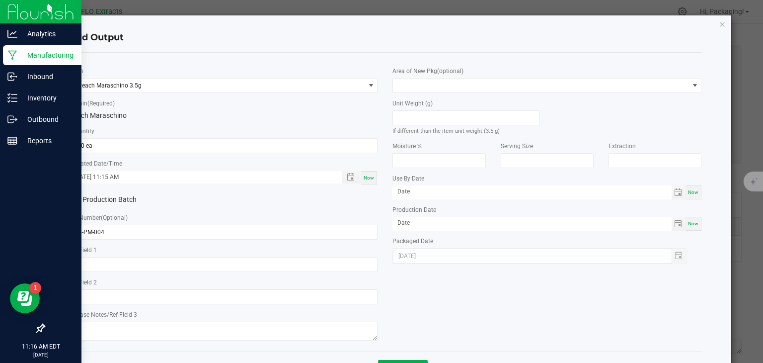
drag, startPoint x: 242, startPoint y: 163, endPoint x: 50, endPoint y: 226, distance: 202.5
click at [50, 226] on div "Add Output * Item Peach Maraschino 3.5g * Strain (Required) Peach Maraschino * …" at bounding box center [385, 200] width 693 height 370
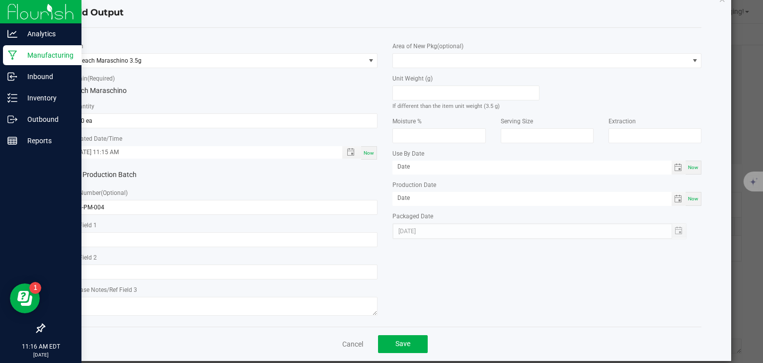
scroll to position [39, 0]
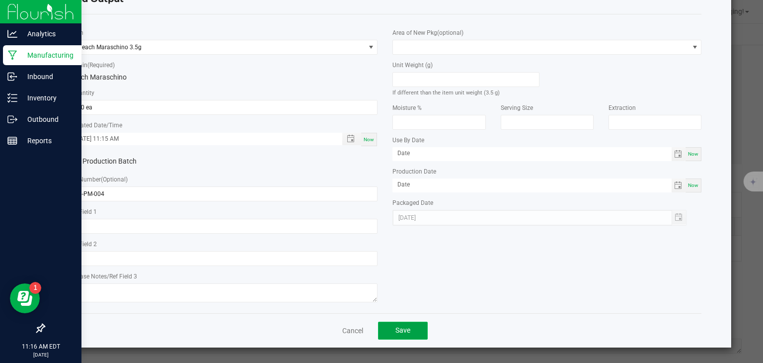
click at [416, 329] on button "Save" at bounding box center [403, 330] width 50 height 18
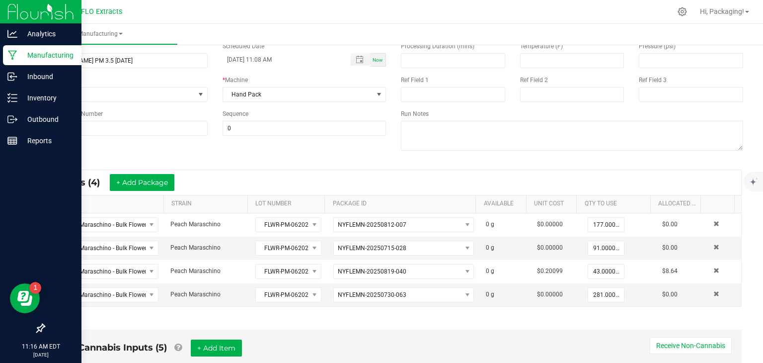
scroll to position [0, 0]
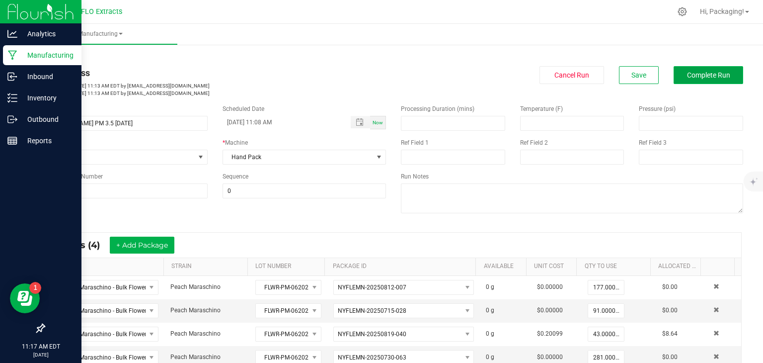
click at [700, 75] on span "Complete Run" at bounding box center [708, 75] width 43 height 8
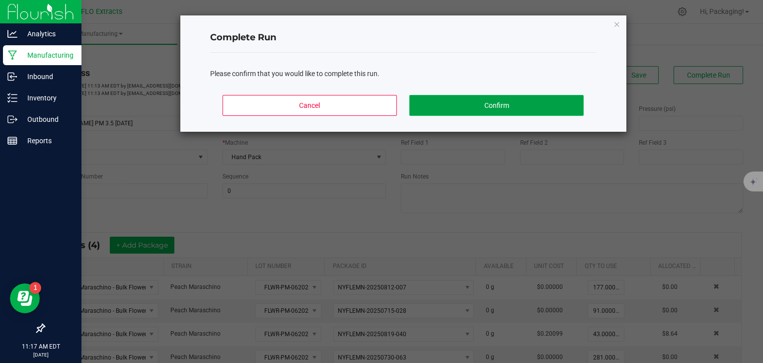
click at [525, 108] on button "Confirm" at bounding box center [496, 105] width 174 height 21
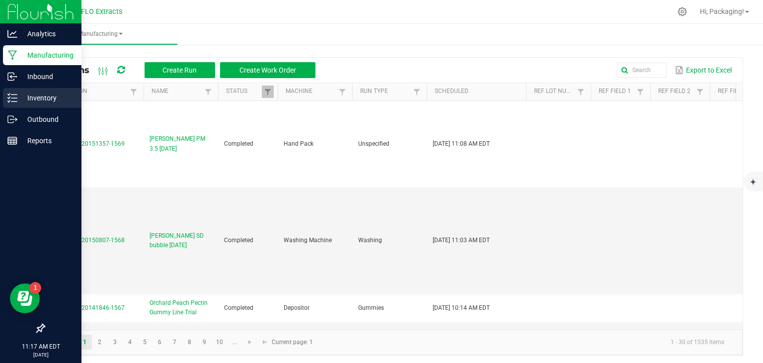
click at [50, 97] on p "Inventory" at bounding box center [47, 98] width 60 height 12
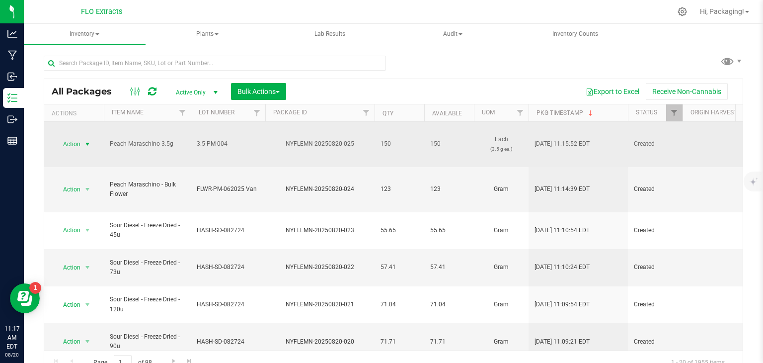
click at [87, 143] on span "select" at bounding box center [87, 144] width 8 height 8
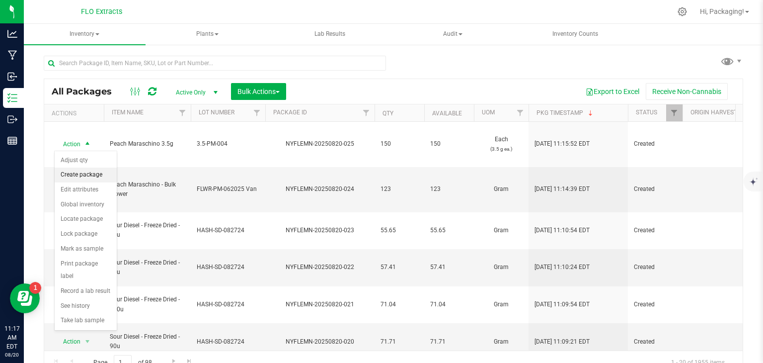
click at [89, 175] on li "Create package" at bounding box center [86, 174] width 62 height 15
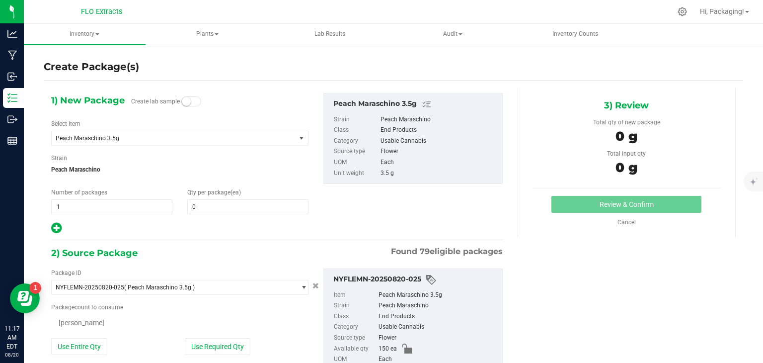
type input "0"
click at [203, 205] on span at bounding box center [247, 206] width 121 height 15
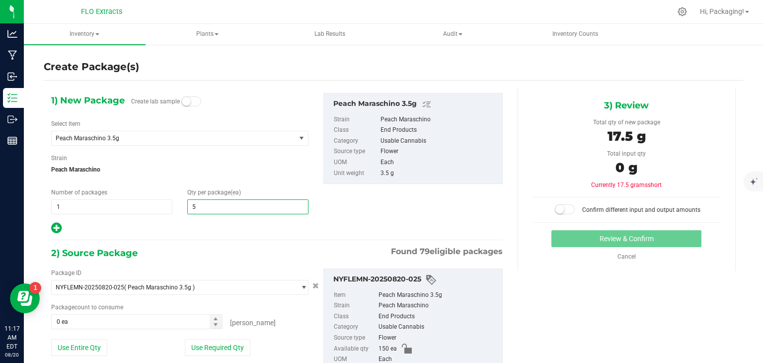
type input "50"
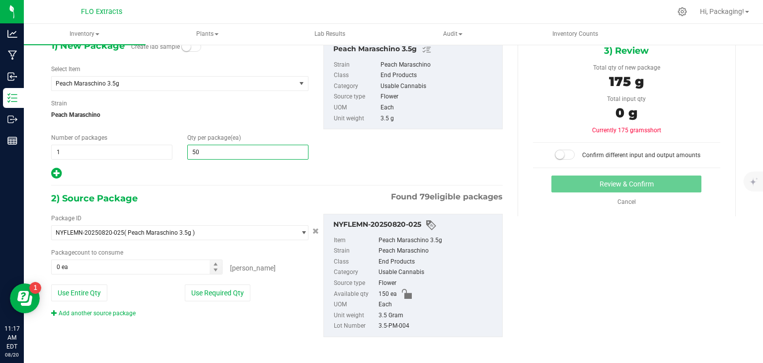
scroll to position [55, 0]
type input "50"
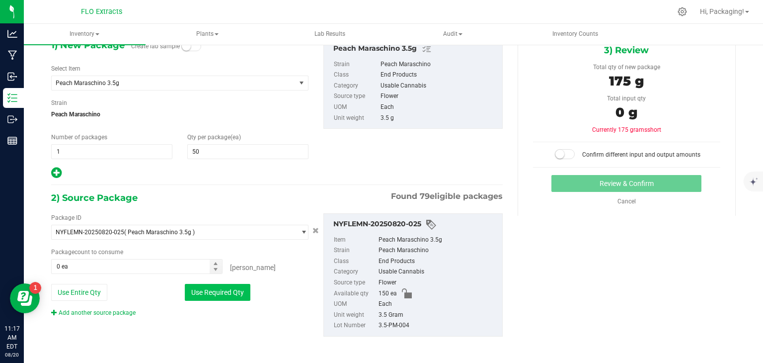
click at [219, 292] on button "Use Required Qty" at bounding box center [218, 292] width 66 height 17
type input "50 ea"
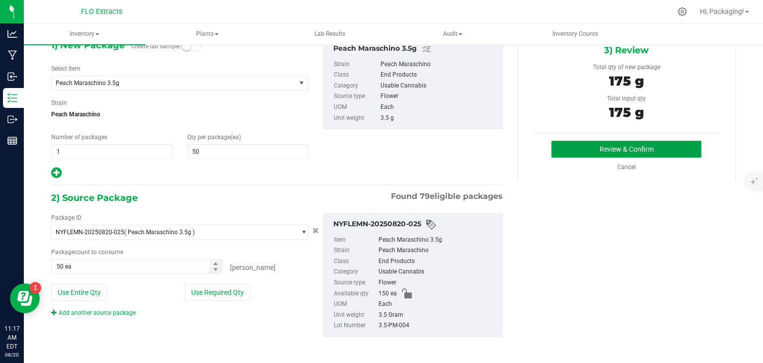
click at [651, 146] on button "Review & Confirm" at bounding box center [626, 149] width 150 height 17
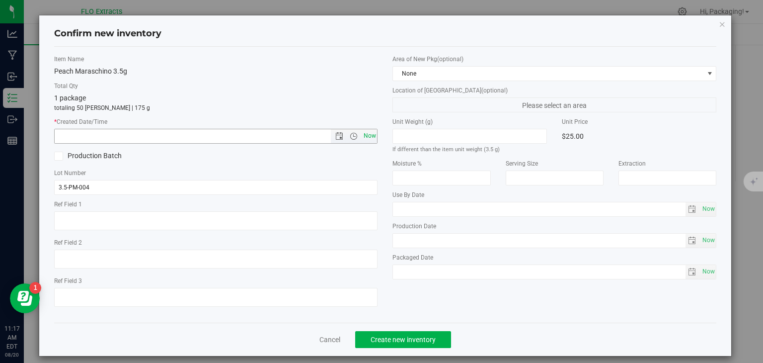
click at [361, 136] on span "Now" at bounding box center [369, 136] width 17 height 14
type input "[DATE] 11:17 AM"
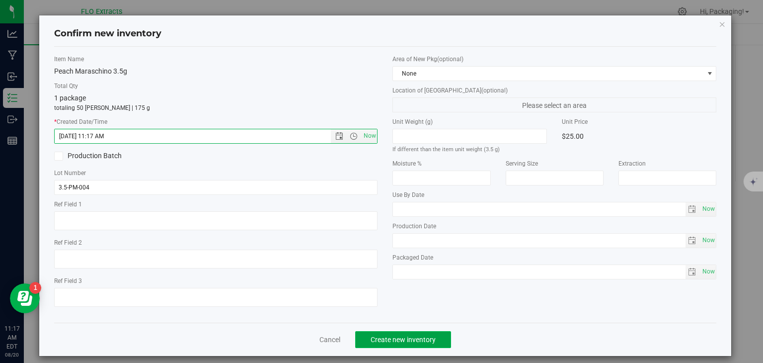
click at [405, 339] on span "Create new inventory" at bounding box center [403, 339] width 65 height 8
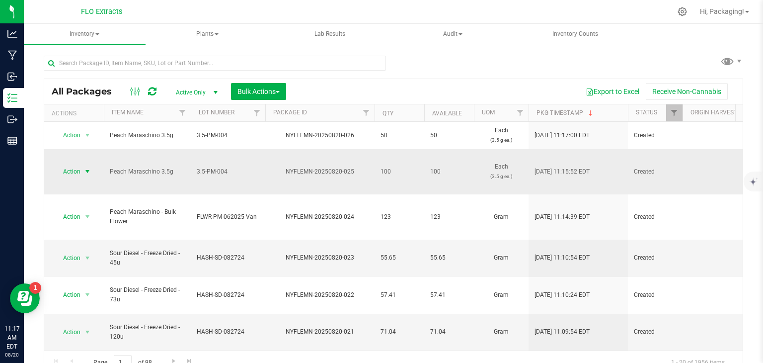
click at [87, 170] on span "select" at bounding box center [87, 171] width 8 height 8
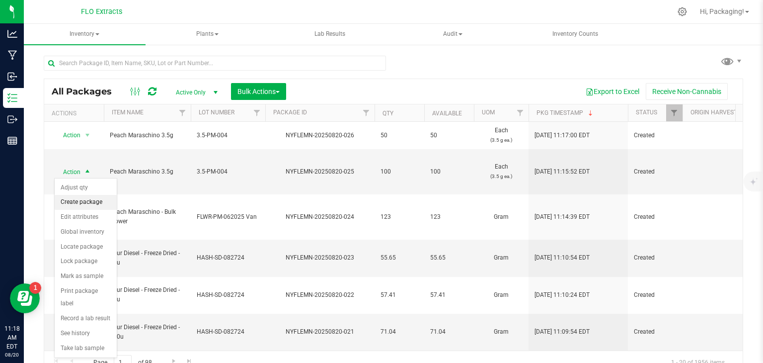
click at [86, 205] on li "Create package" at bounding box center [86, 202] width 62 height 15
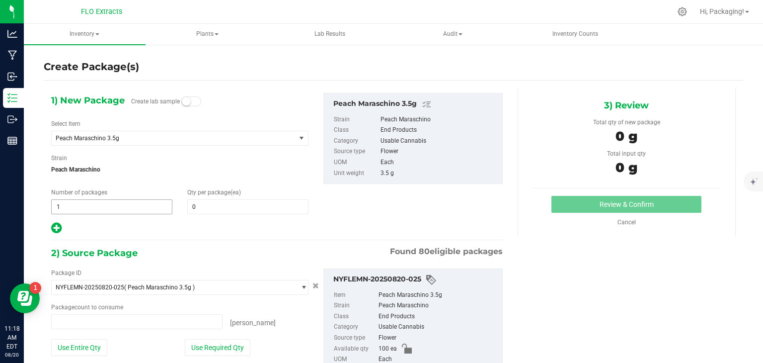
type input "0 ea"
click at [217, 207] on span at bounding box center [247, 206] width 121 height 15
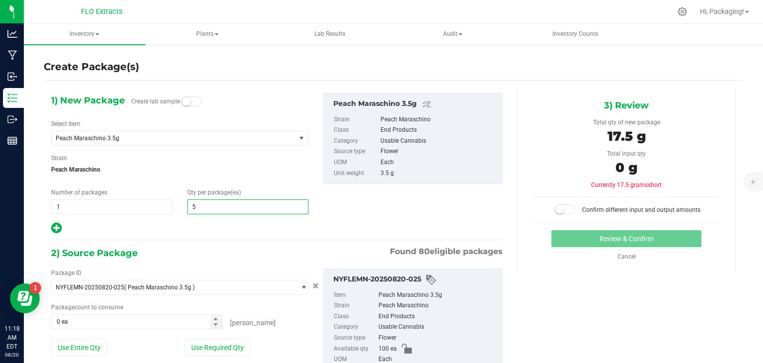
type input "50"
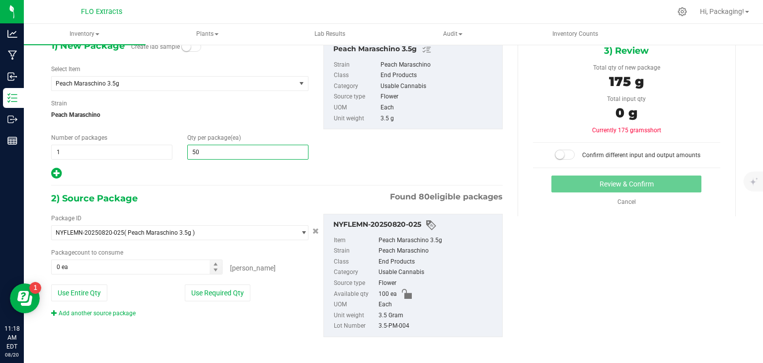
scroll to position [57, 0]
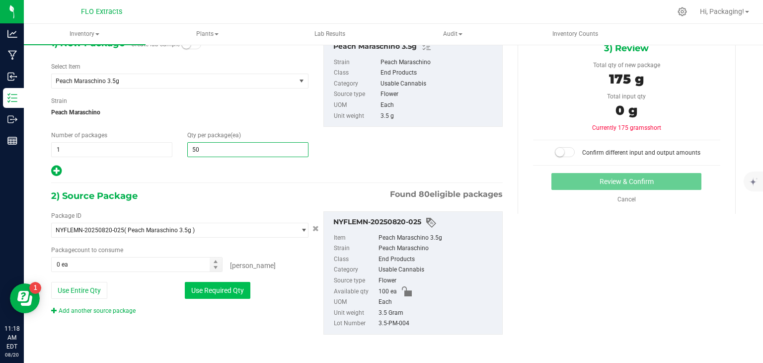
type input "50"
click at [229, 292] on button "Use Required Qty" at bounding box center [218, 290] width 66 height 17
type input "50 ea"
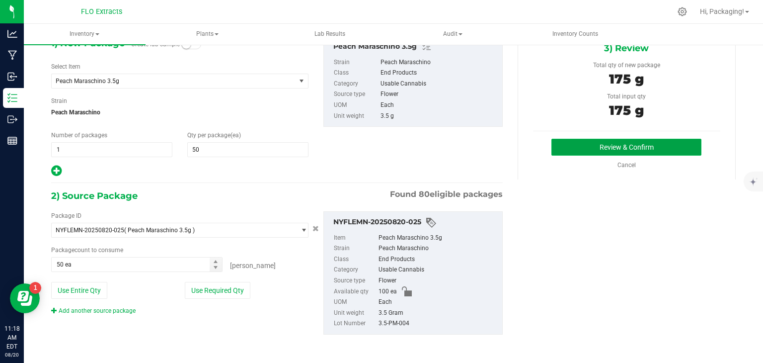
click at [596, 140] on button "Review & Confirm" at bounding box center [626, 147] width 150 height 17
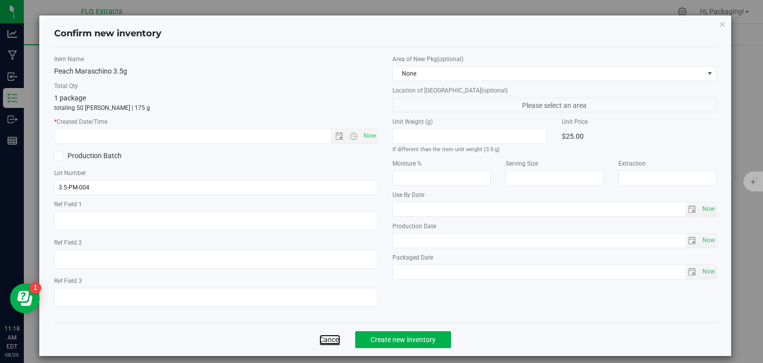
click at [330, 340] on link "Cancel" at bounding box center [329, 339] width 21 height 10
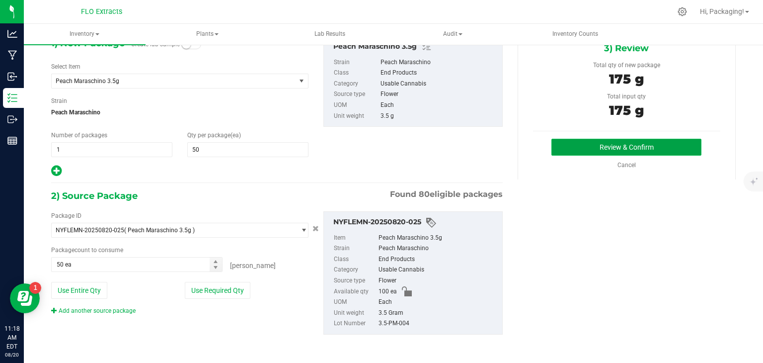
click at [602, 148] on button "Review & Confirm" at bounding box center [626, 147] width 150 height 17
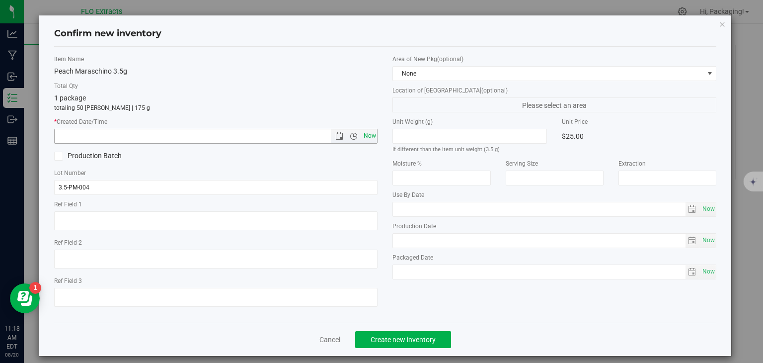
click at [367, 132] on span "Now" at bounding box center [369, 136] width 17 height 14
type input "[DATE] 11:18 AM"
click at [405, 341] on span "Create new inventory" at bounding box center [403, 339] width 65 height 8
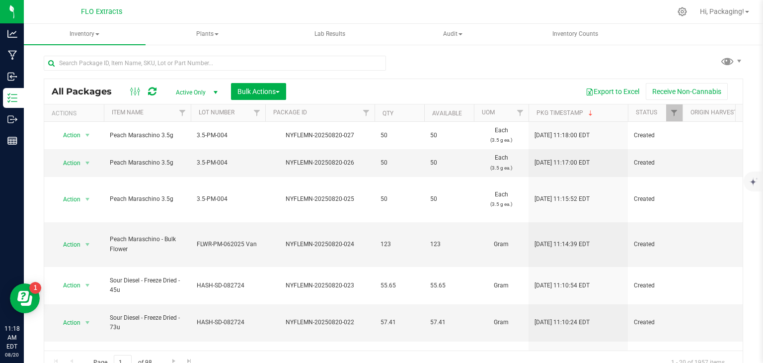
click at [405, 341] on td "71.04" at bounding box center [400, 359] width 50 height 37
click at [272, 89] on span "Bulk Actions" at bounding box center [258, 91] width 42 height 8
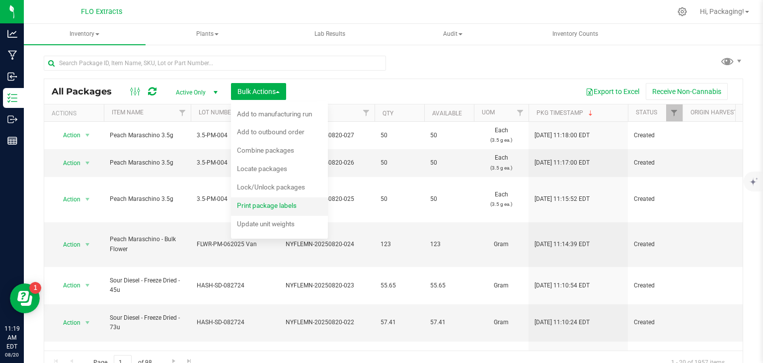
click at [260, 209] on div "Print package labels" at bounding box center [273, 207] width 73 height 16
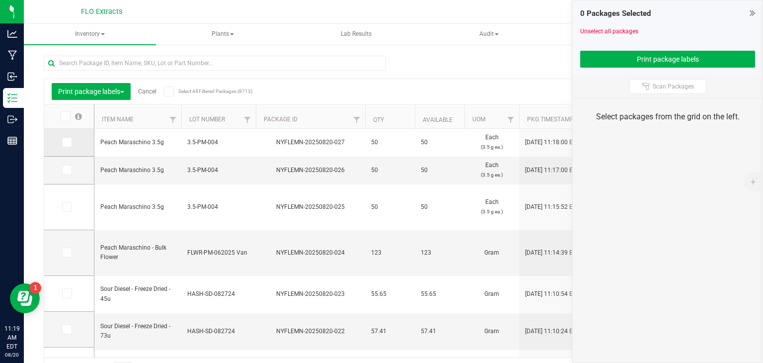
click at [68, 142] on icon at bounding box center [66, 142] width 6 height 0
click at [0, 0] on input "checkbox" at bounding box center [0, 0] width 0 height 0
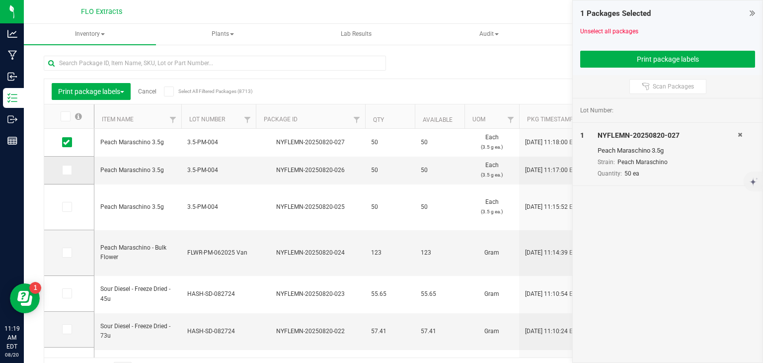
click at [65, 173] on span at bounding box center [67, 170] width 10 height 10
click at [0, 0] on input "checkbox" at bounding box center [0, 0] width 0 height 0
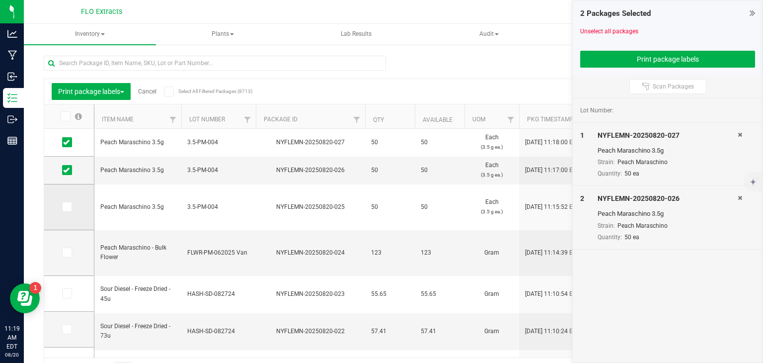
click at [64, 207] on icon at bounding box center [66, 207] width 6 height 0
click at [0, 0] on input "checkbox" at bounding box center [0, 0] width 0 height 0
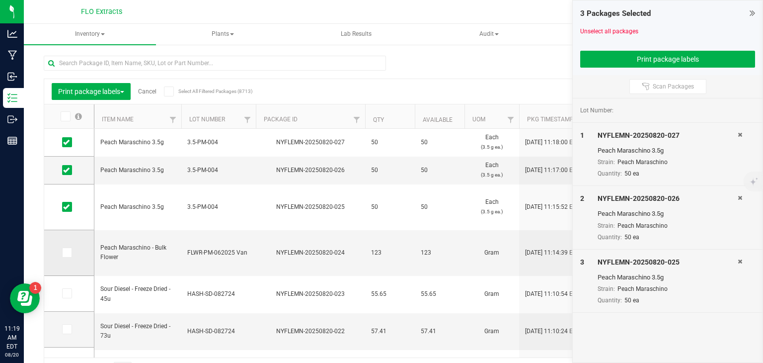
click at [66, 252] on icon at bounding box center [66, 252] width 6 height 0
click at [0, 0] on input "checkbox" at bounding box center [0, 0] width 0 height 0
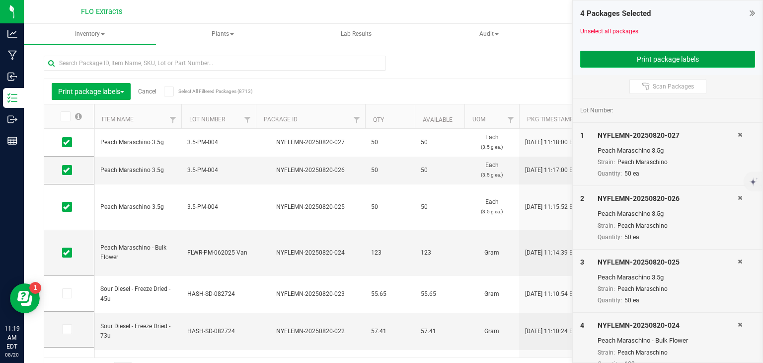
click at [638, 60] on button "Print package labels" at bounding box center [667, 59] width 175 height 17
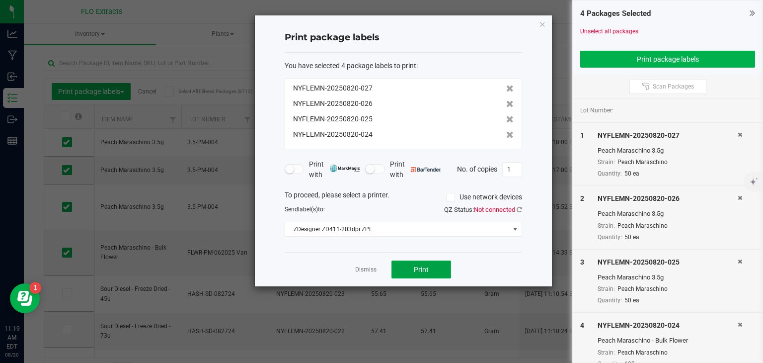
click at [420, 268] on span "Print" at bounding box center [421, 269] width 15 height 8
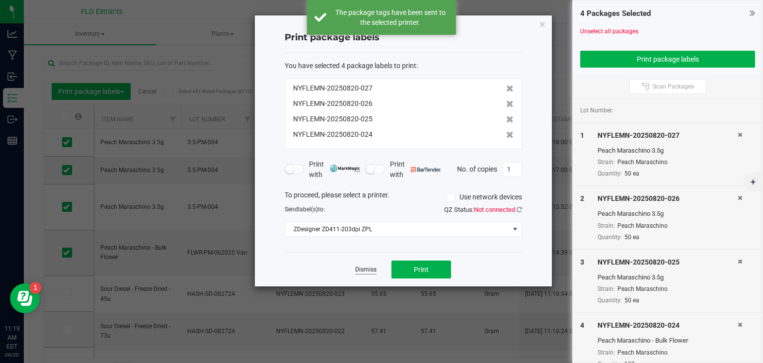
click at [368, 268] on link "Dismiss" at bounding box center [365, 269] width 21 height 8
